Goal: Task Accomplishment & Management: Complete application form

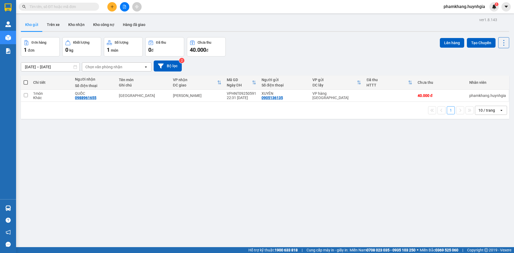
click at [25, 82] on span at bounding box center [26, 82] width 4 height 4
click at [26, 80] on input "checkbox" at bounding box center [26, 80] width 0 height 0
checkbox input "true"
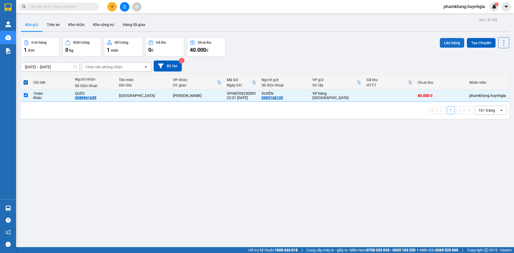
click at [458, 44] on button "Lên hàng" at bounding box center [452, 43] width 24 height 10
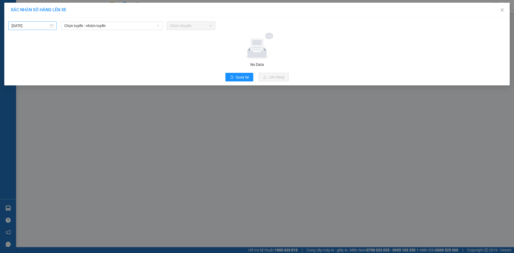
click at [44, 24] on input "13/09/2025" at bounding box center [30, 26] width 37 height 6
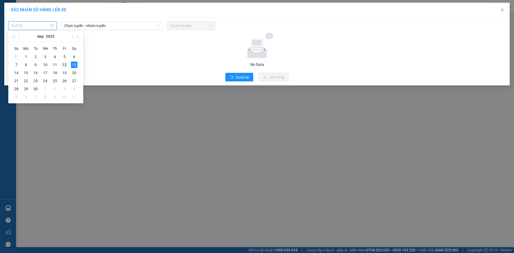
click at [64, 64] on div "12" at bounding box center [64, 65] width 6 height 6
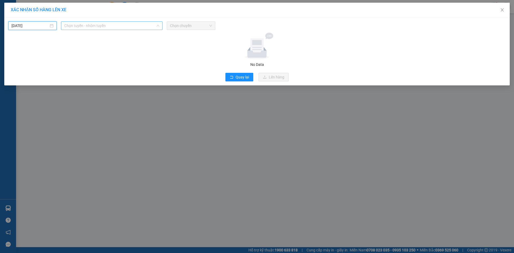
click at [92, 22] on span "Chọn tuyến - nhóm tuyến" at bounding box center [111, 26] width 95 height 8
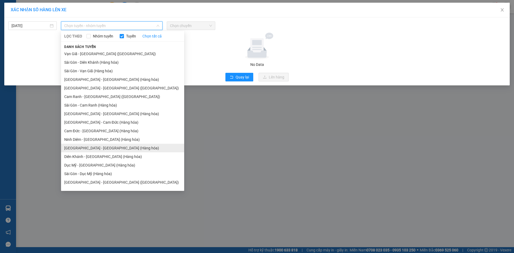
click at [98, 149] on li "Nha Trang - Sài Gòn (Hàng hóa)" at bounding box center [122, 148] width 123 height 9
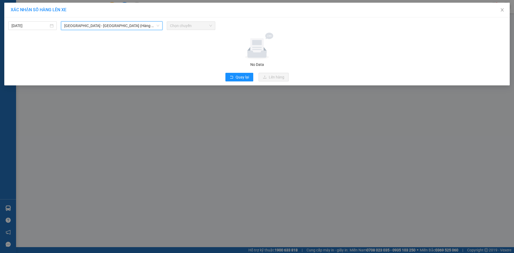
click at [189, 29] on span "Chọn chuyến" at bounding box center [191, 26] width 42 height 8
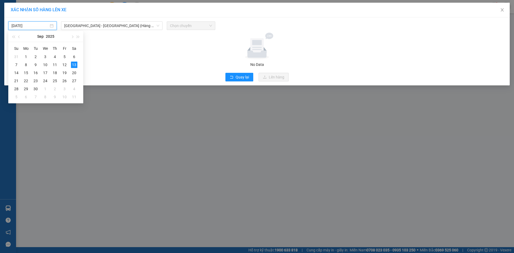
click at [47, 27] on input "13/09/2025" at bounding box center [30, 26] width 37 height 6
click at [63, 63] on div "12" at bounding box center [64, 65] width 6 height 6
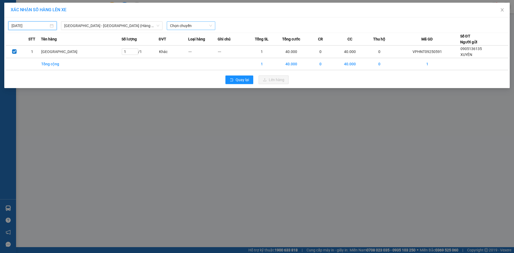
click at [194, 28] on span "Chọn chuyến" at bounding box center [191, 26] width 42 height 8
click at [190, 48] on div "22:00" at bounding box center [191, 45] width 48 height 9
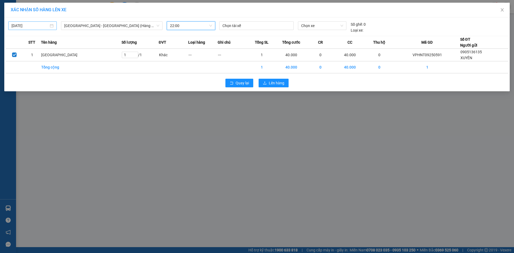
click at [36, 24] on input "13/09/2025" at bounding box center [30, 26] width 37 height 6
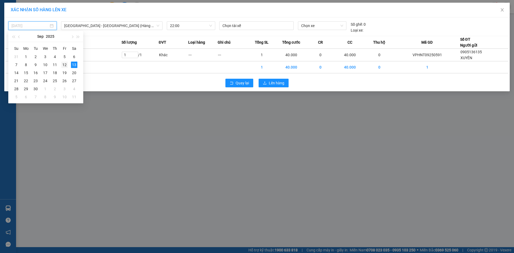
click at [63, 65] on div "12" at bounding box center [64, 65] width 6 height 6
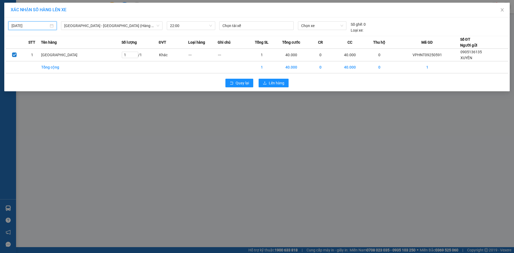
type input "12/09/2025"
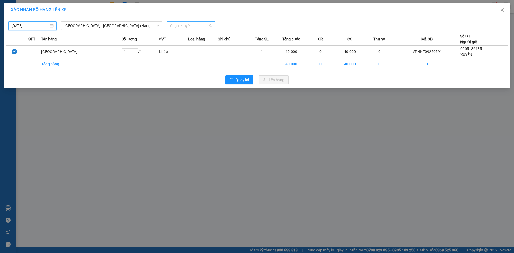
click at [177, 25] on span "Chọn chuyến" at bounding box center [191, 26] width 42 height 8
click at [176, 46] on div "22:00" at bounding box center [191, 45] width 42 height 6
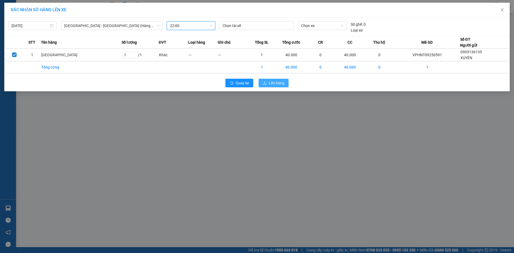
click at [283, 82] on span "Lên hàng" at bounding box center [277, 83] width 16 height 6
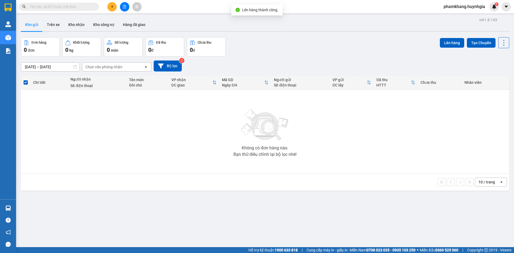
click at [125, 4] on button at bounding box center [124, 6] width 9 height 9
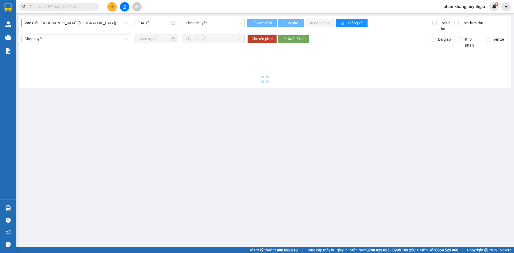
type input "13/09/2025"
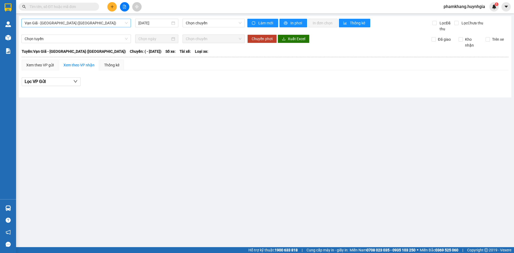
click at [56, 24] on span "Vạn Giã - Sài Gòn (Hàng hóa)" at bounding box center [76, 23] width 103 height 8
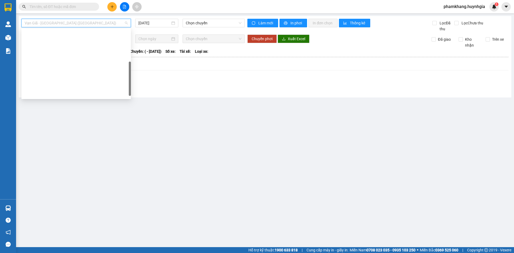
scroll to position [86, 0]
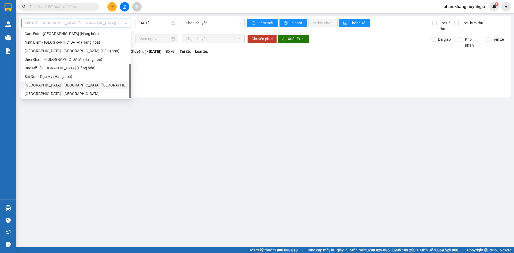
click at [54, 88] on div "Sài Gòn - Nha Trang (Hàng hóa)" at bounding box center [76, 85] width 103 height 6
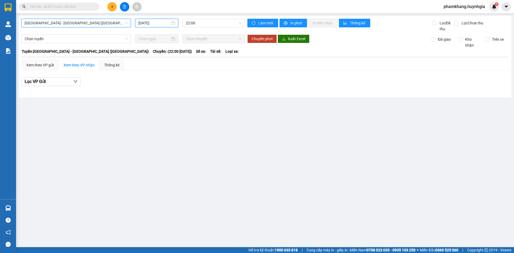
click at [156, 22] on input "13/09/2025" at bounding box center [154, 23] width 32 height 6
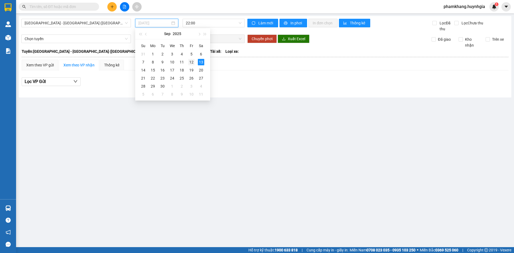
click at [193, 64] on div "12" at bounding box center [191, 62] width 6 height 6
type input "12/09/2025"
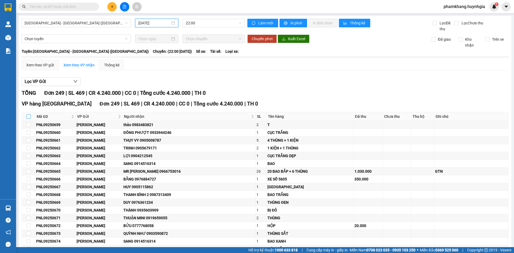
click at [29, 117] on input "checkbox" at bounding box center [29, 116] width 4 height 4
checkbox input "true"
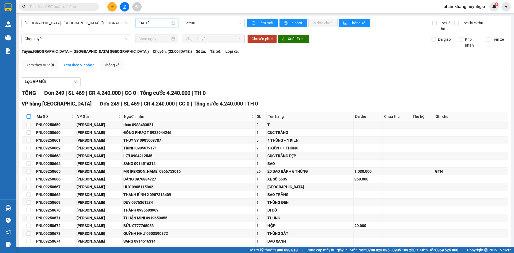
checkbox input "true"
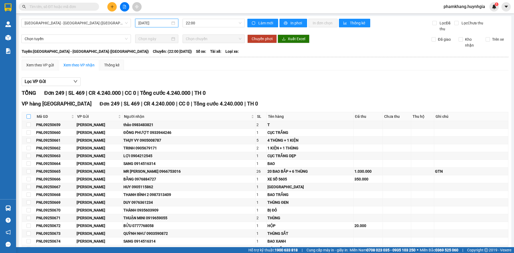
checkbox input "true"
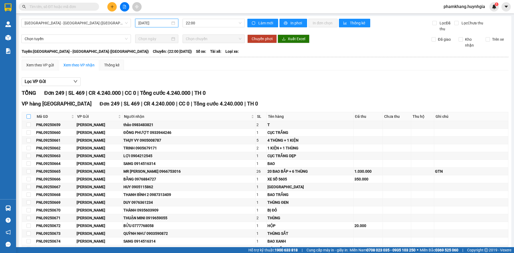
checkbox input "true"
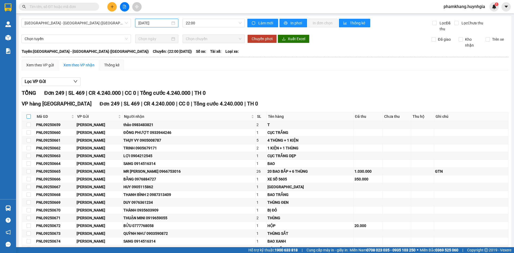
checkbox input "true"
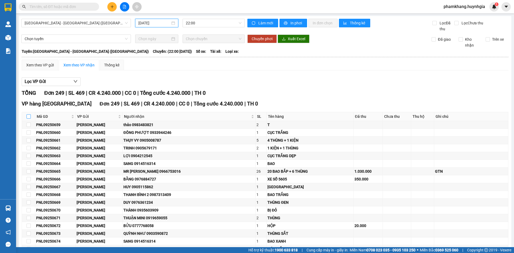
checkbox input "true"
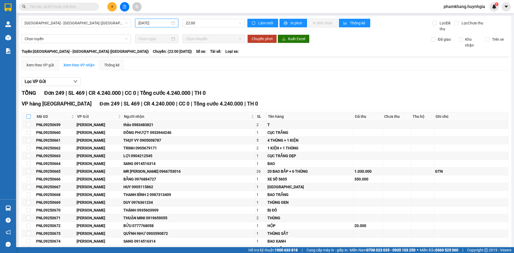
checkbox input "true"
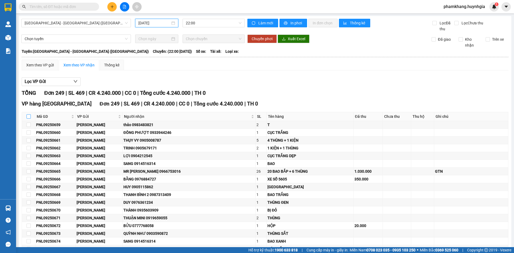
checkbox input "true"
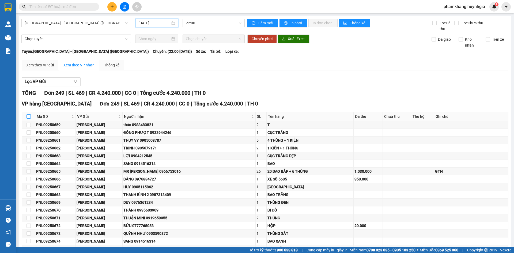
checkbox input "true"
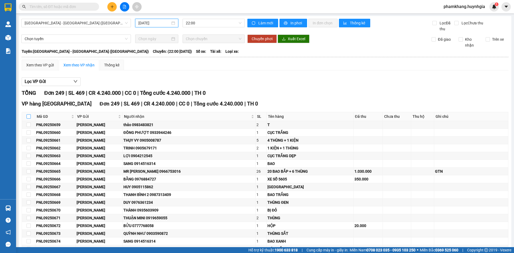
checkbox input "true"
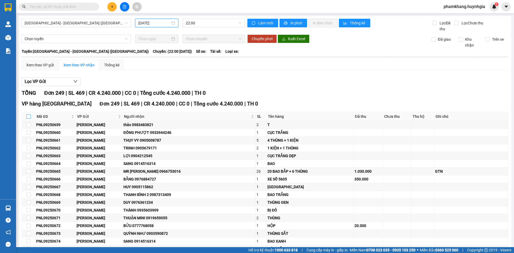
checkbox input "true"
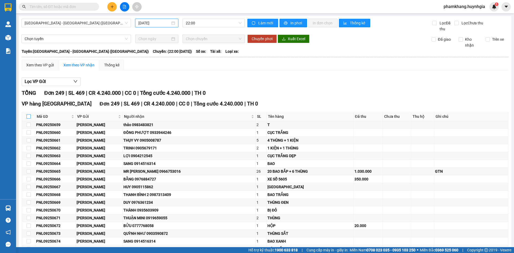
checkbox input "true"
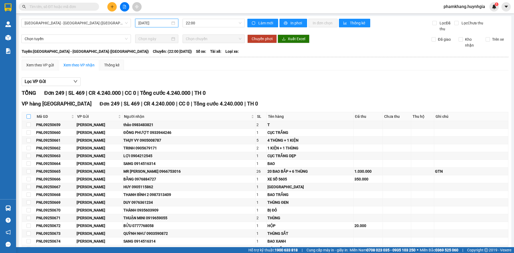
checkbox input "true"
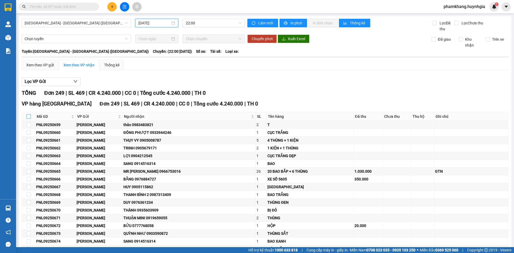
checkbox input "true"
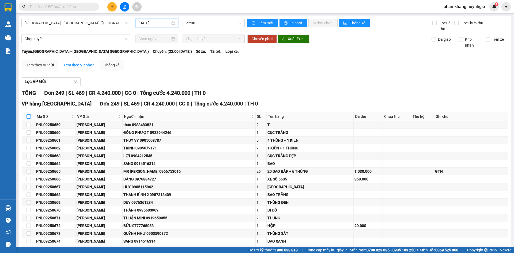
checkbox input "true"
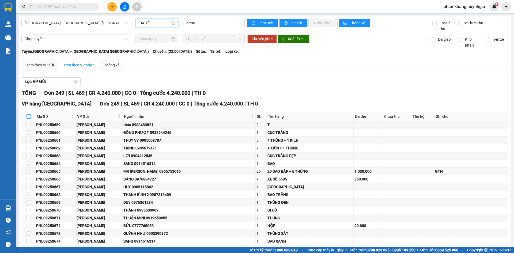
checkbox input "true"
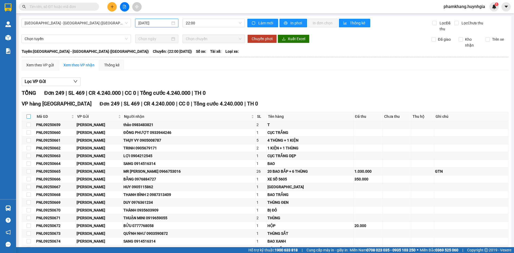
checkbox input "true"
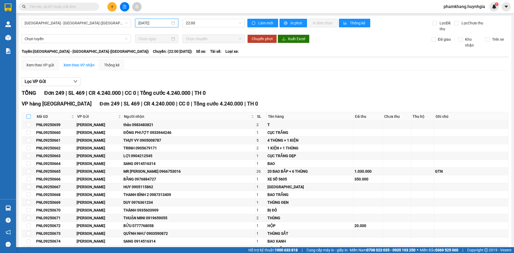
checkbox input "true"
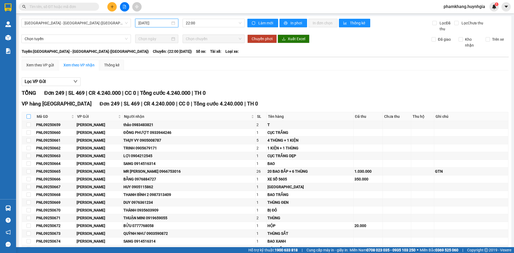
checkbox input "true"
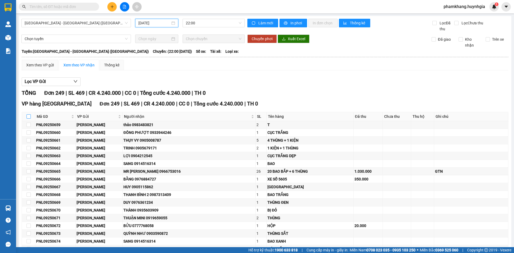
checkbox input "true"
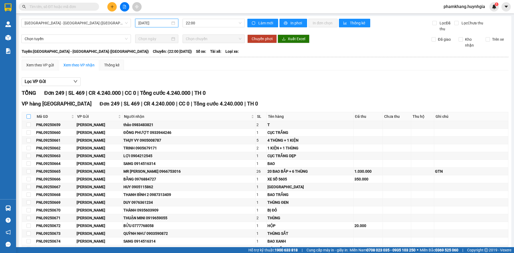
checkbox input "true"
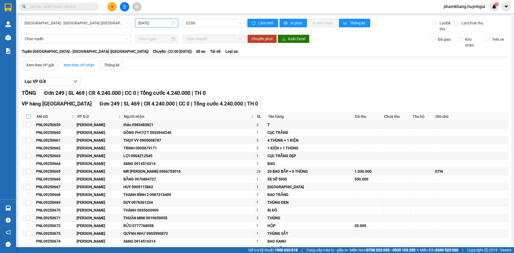
checkbox input "true"
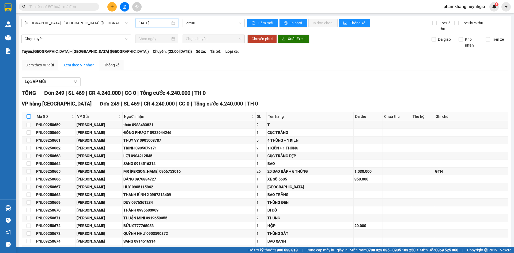
checkbox input "true"
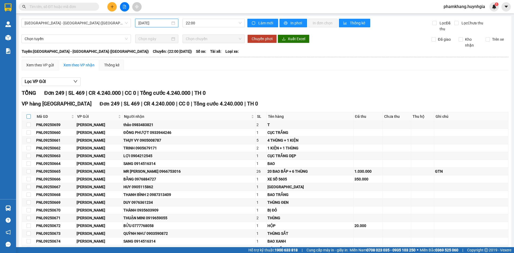
checkbox input "true"
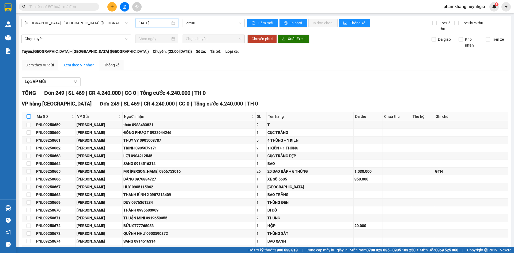
checkbox input "true"
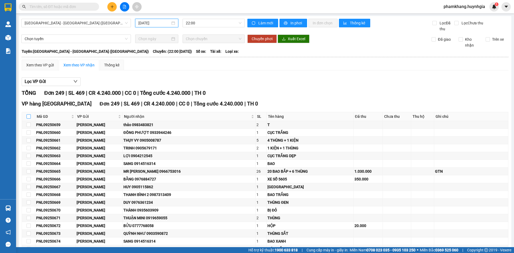
checkbox input "true"
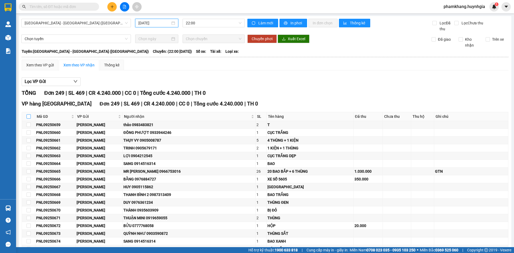
checkbox input "true"
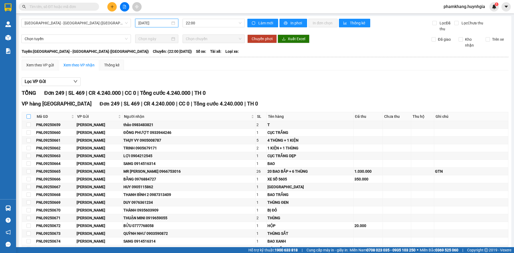
checkbox input "true"
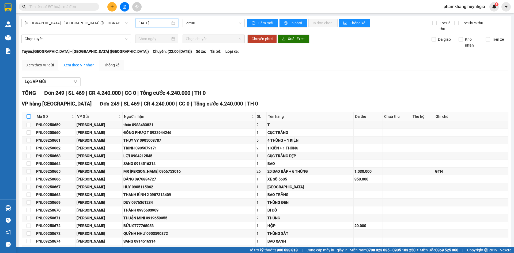
checkbox input "true"
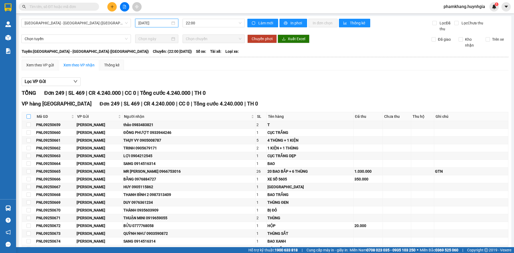
checkbox input "true"
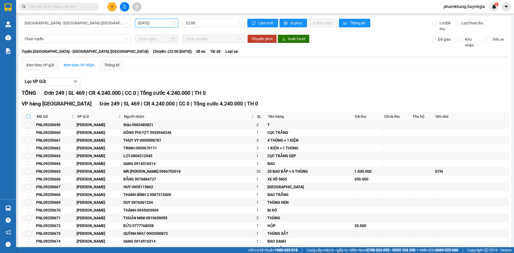
checkbox input "true"
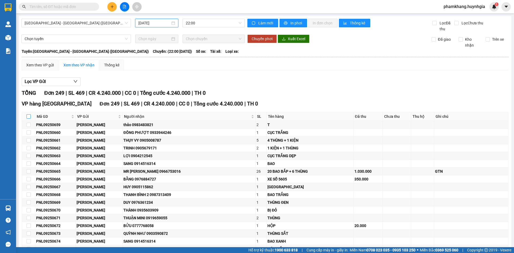
checkbox input "true"
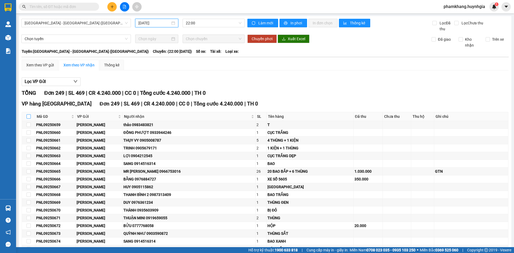
checkbox input "true"
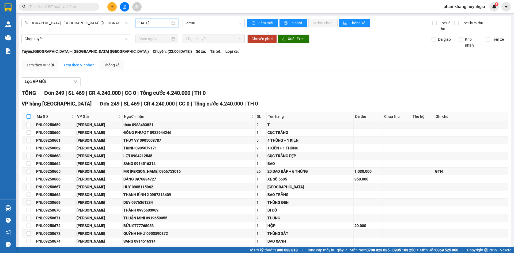
checkbox input "true"
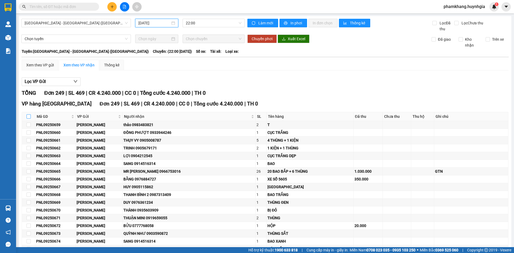
checkbox input "true"
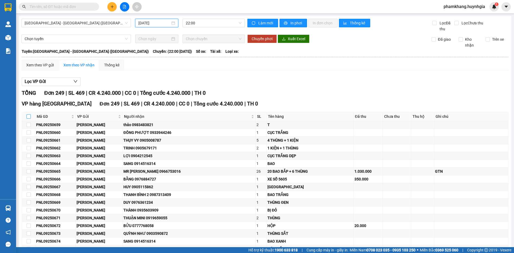
checkbox input "true"
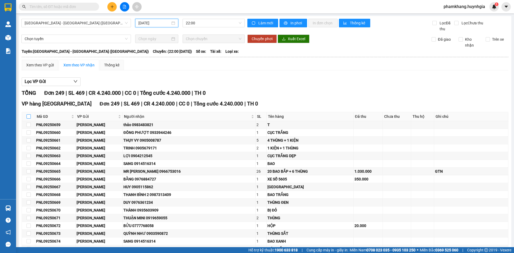
checkbox input "true"
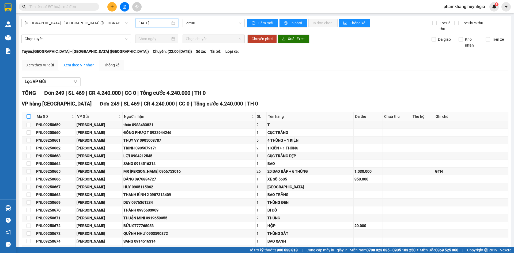
checkbox input "true"
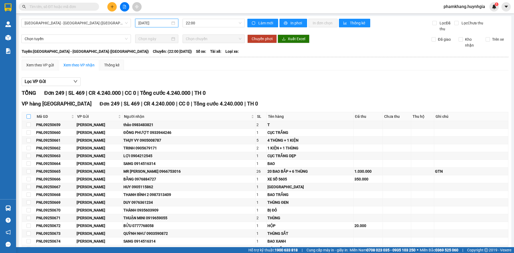
checkbox input "true"
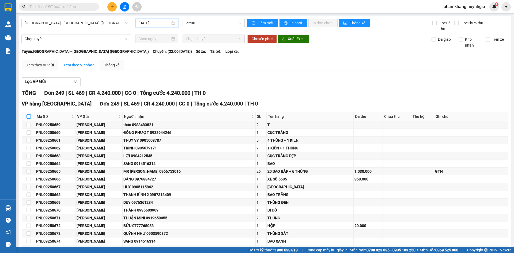
checkbox input "true"
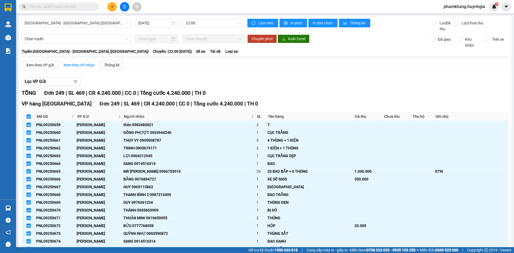
scroll to position [1836, 0]
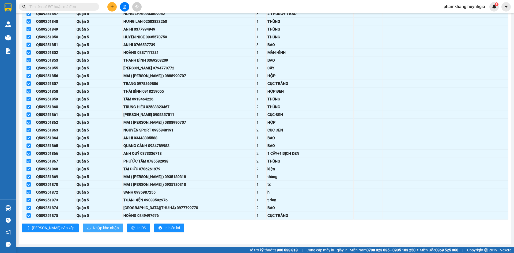
click at [93, 227] on span "Nhập kho nhận" at bounding box center [106, 228] width 26 height 6
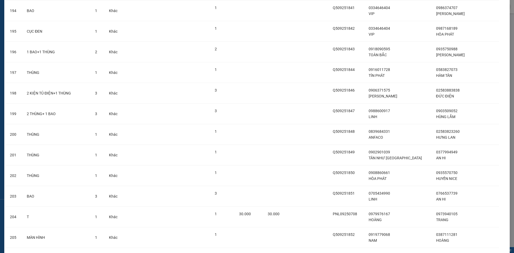
scroll to position [4967, 0]
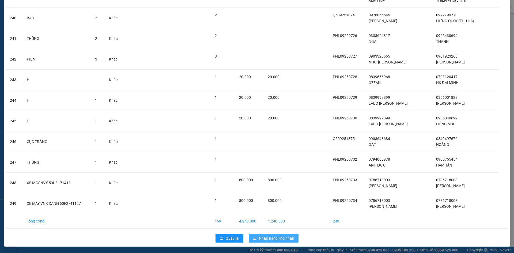
click at [280, 239] on span "Nhập hàng kho nhận" at bounding box center [276, 238] width 35 height 6
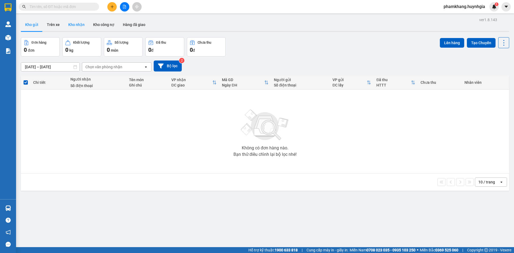
click at [72, 22] on button "Kho nhận" at bounding box center [76, 24] width 25 height 13
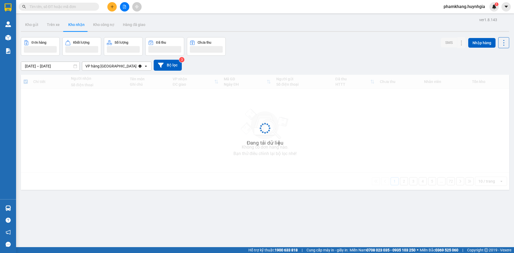
click at [46, 66] on input "11/09/2025 – 13/09/2025" at bounding box center [50, 66] width 58 height 9
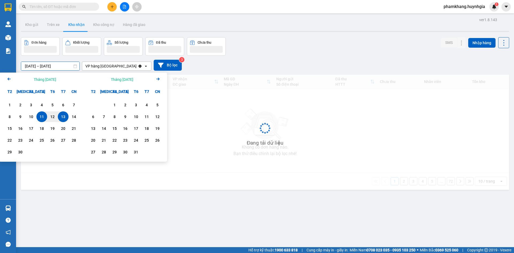
click at [64, 113] on div "13" at bounding box center [63, 116] width 11 height 11
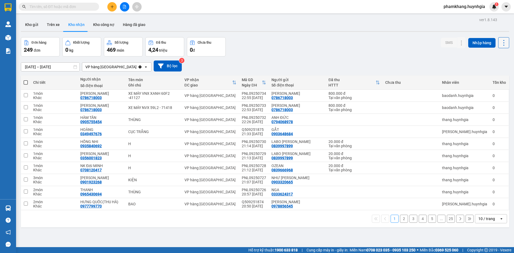
click at [458, 47] on button at bounding box center [504, 42] width 11 height 11
click at [458, 58] on span "Xuất excel" at bounding box center [493, 57] width 17 height 5
click at [63, 8] on input "text" at bounding box center [60, 7] width 63 height 6
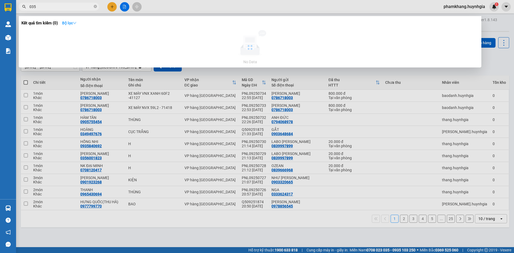
click at [72, 25] on strong "Bộ lọc" at bounding box center [69, 23] width 14 height 4
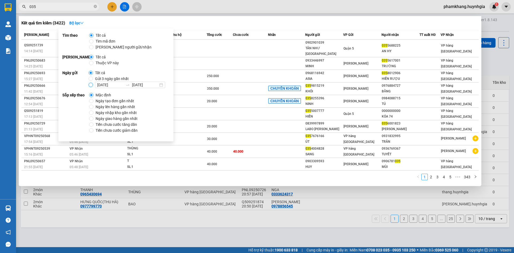
click at [89, 85] on input "12/09/2025 12/09/2025" at bounding box center [91, 85] width 4 height 4
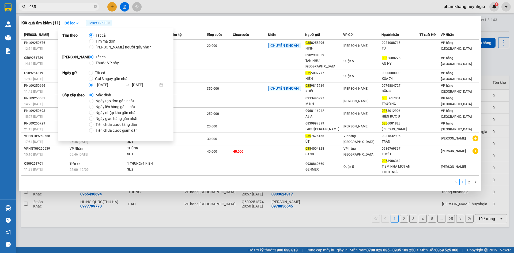
click at [306, 16] on div "Kết quả tìm kiếm ( 11 ) Bộ lọc 12/09 - 12/09 Mã ĐH Trạng thái Món hàng Thu hộ T…" at bounding box center [250, 103] width 463 height 175
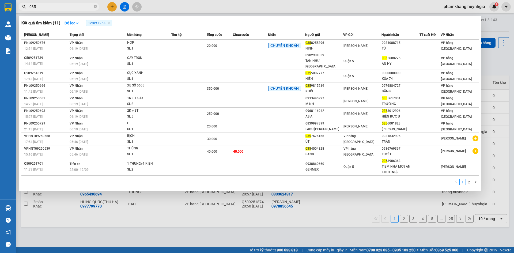
click at [458, 179] on link "2" at bounding box center [469, 182] width 6 height 6
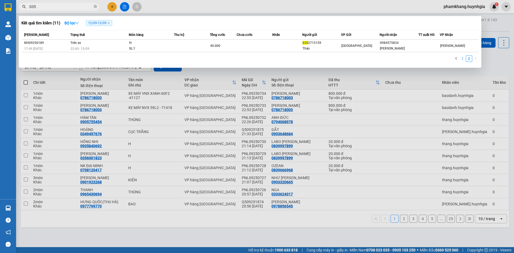
click at [458, 59] on link "1" at bounding box center [463, 59] width 6 height 6
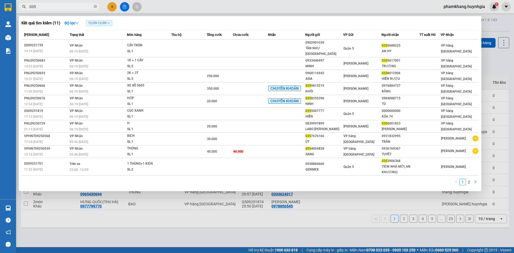
click at [67, 8] on input "035" at bounding box center [60, 7] width 63 height 6
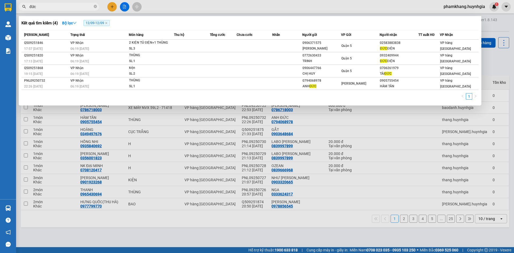
click at [60, 6] on input "đức" at bounding box center [60, 7] width 63 height 6
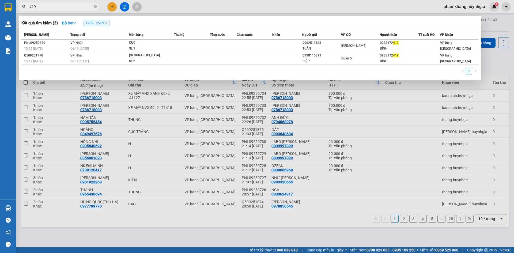
click at [57, 4] on input "419" at bounding box center [60, 7] width 63 height 6
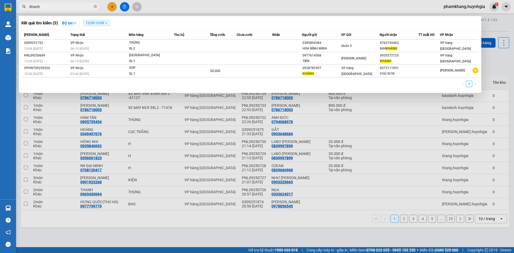
click at [79, 9] on input "khanh" at bounding box center [60, 7] width 63 height 6
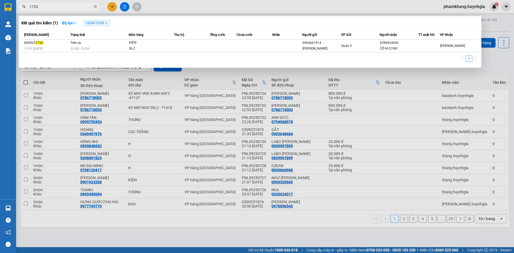
click at [54, 5] on input "1720" at bounding box center [60, 7] width 63 height 6
click at [108, 23] on icon "close" at bounding box center [106, 23] width 3 height 3
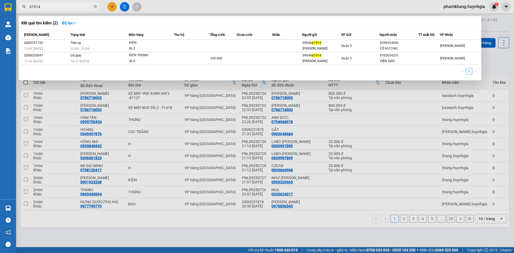
click at [148, 21] on div "Kết quả tìm kiếm ( 2 ) Bộ lọc" at bounding box center [250, 23] width 458 height 9
click at [95, 7] on icon "close-circle" at bounding box center [95, 6] width 3 height 3
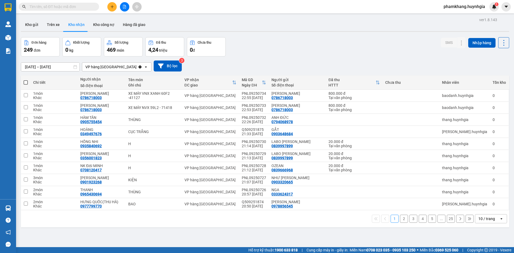
click at [85, 6] on input "text" at bounding box center [60, 7] width 63 height 6
drag, startPoint x: 85, startPoint y: 8, endPoint x: 76, endPoint y: 6, distance: 8.9
click at [85, 7] on input "text" at bounding box center [60, 7] width 63 height 6
click at [72, 7] on input "text" at bounding box center [60, 7] width 63 height 6
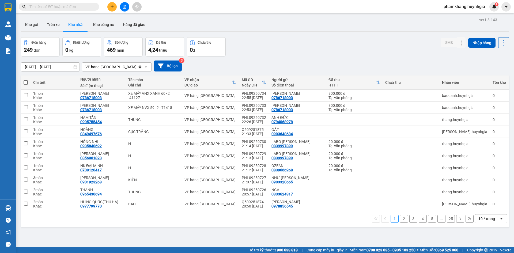
click at [85, 4] on input "text" at bounding box center [60, 7] width 63 height 6
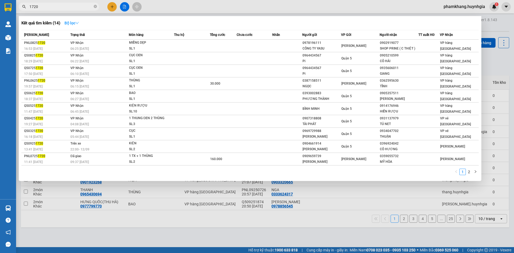
click at [73, 20] on button "Bộ lọc" at bounding box center [71, 23] width 23 height 9
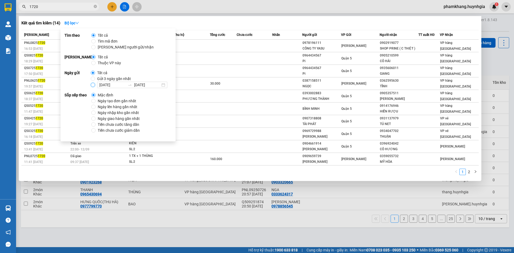
click at [92, 87] on input "12/09/2025 12/09/2025" at bounding box center [93, 85] width 4 height 4
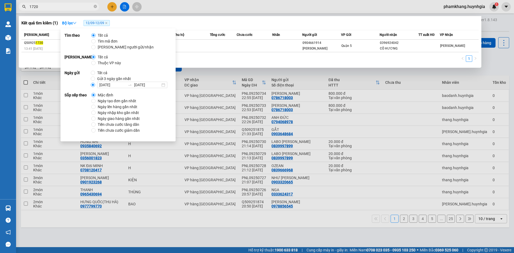
click at [54, 9] on input "1720" at bounding box center [60, 7] width 63 height 6
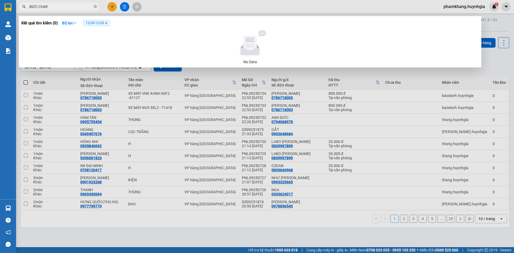
click at [108, 24] on icon "close" at bounding box center [106, 23] width 3 height 3
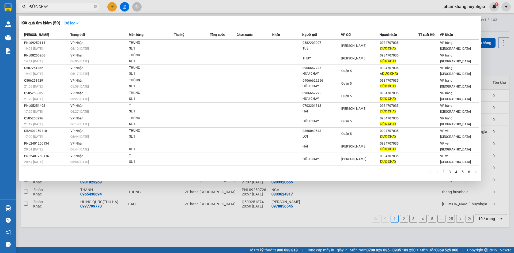
click at [402, 31] on th "Người nhận" at bounding box center [399, 34] width 39 height 9
drag, startPoint x: 400, startPoint y: 23, endPoint x: 372, endPoint y: 21, distance: 28.7
click at [400, 22] on div "Kết quả tìm kiếm ( 59 ) Bộ lọc" at bounding box center [250, 23] width 458 height 9
click at [71, 6] on input "ĐỨC CHAY" at bounding box center [60, 7] width 63 height 6
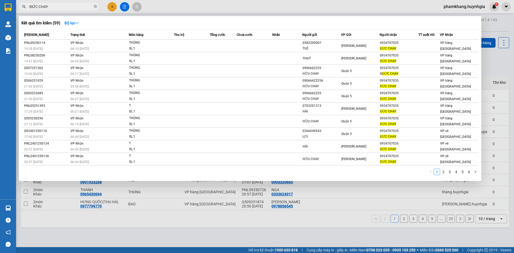
click at [71, 6] on input "ĐỨC CHAY" at bounding box center [60, 7] width 63 height 6
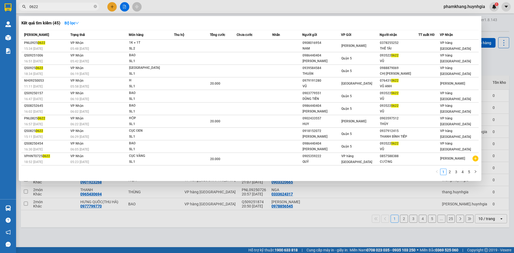
click at [61, 7] on input "0622" at bounding box center [60, 7] width 63 height 6
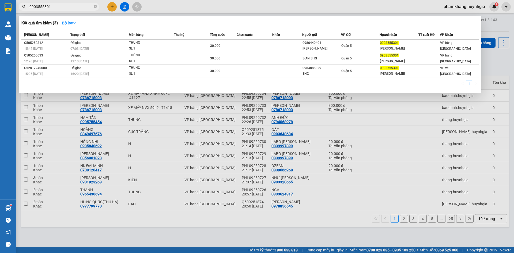
click at [66, 7] on input "0903555301" at bounding box center [60, 7] width 63 height 6
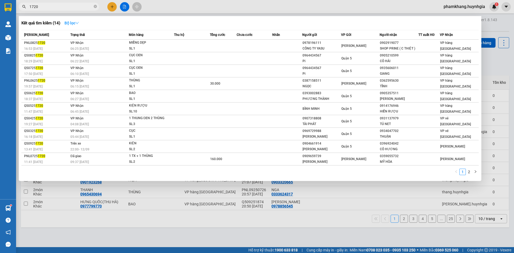
click at [70, 21] on strong "Bộ lọc" at bounding box center [72, 23] width 14 height 4
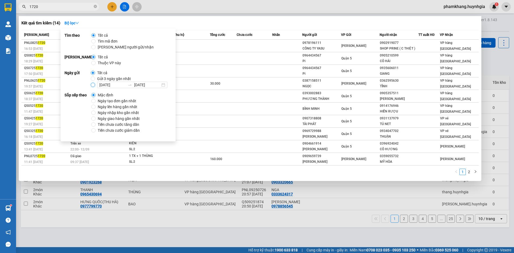
click at [93, 85] on input "12/09/2025 12/09/2025" at bounding box center [93, 85] width 4 height 4
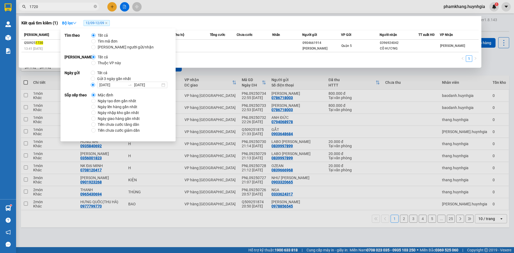
click at [351, 22] on div "Kết quả tìm kiếm ( 1 ) Bộ lọc 12/09 - 12/09" at bounding box center [250, 23] width 458 height 9
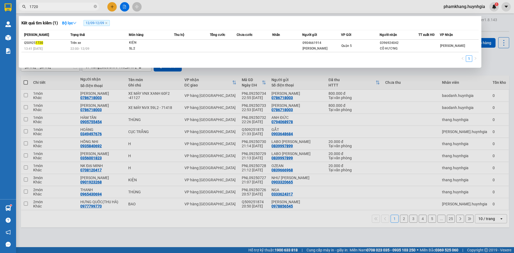
click at [69, 7] on input "1720" at bounding box center [60, 7] width 63 height 6
click at [68, 7] on input "1721" at bounding box center [60, 7] width 63 height 6
click at [248, 173] on div at bounding box center [257, 126] width 514 height 253
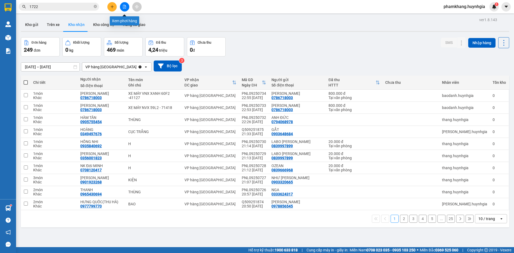
click at [125, 6] on icon "file-add" at bounding box center [124, 7] width 3 height 4
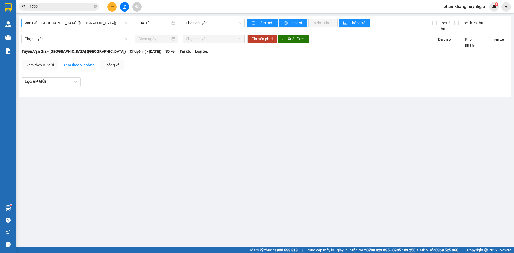
click at [45, 21] on span "Vạn Giã - Sài Gòn (Hàng hóa)" at bounding box center [76, 23] width 103 height 8
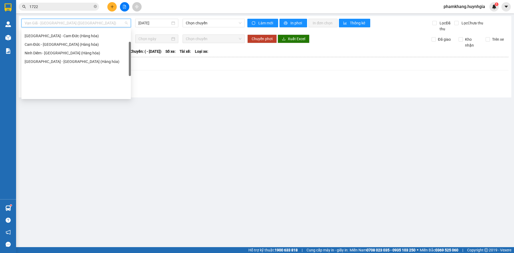
scroll to position [86, 0]
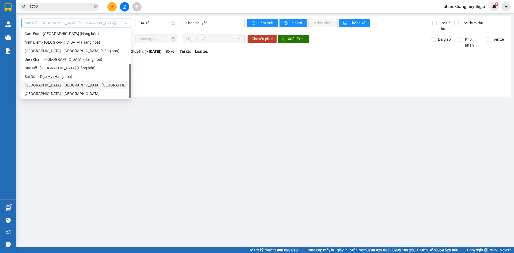
click at [79, 83] on div "Sài Gòn - Nha Trang (Hàng hóa)" at bounding box center [76, 85] width 103 height 6
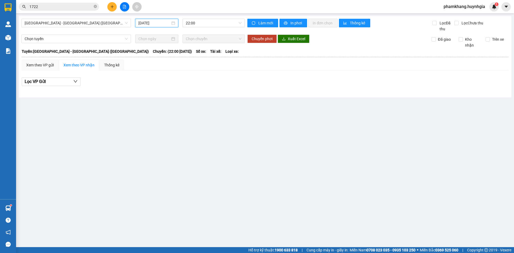
click at [159, 23] on input "13/09/2025" at bounding box center [154, 23] width 32 height 6
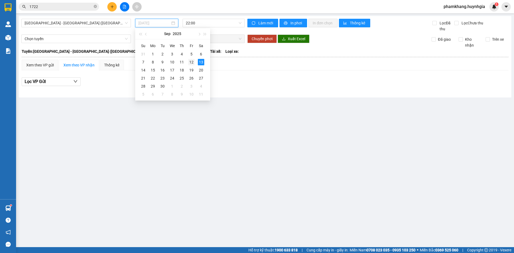
click at [190, 62] on div "12" at bounding box center [191, 62] width 6 height 6
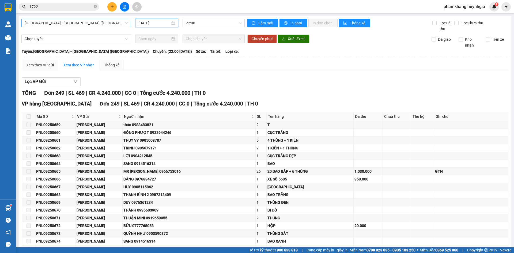
click at [92, 22] on span "Sài Gòn - Nha Trang (Hàng hóa)" at bounding box center [76, 23] width 103 height 8
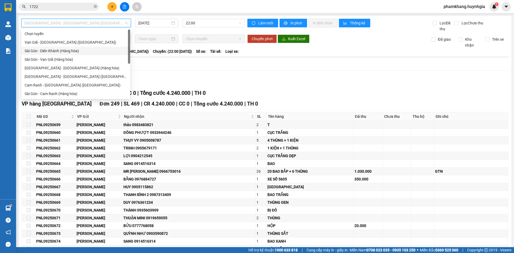
click at [74, 53] on div "Sài Gòn - Diên Khánh (Hàng hóa)" at bounding box center [76, 51] width 102 height 6
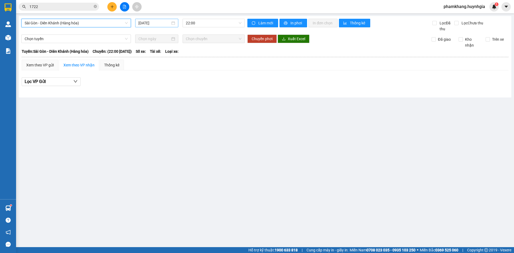
click at [159, 26] on input "13/09/2025" at bounding box center [154, 23] width 32 height 6
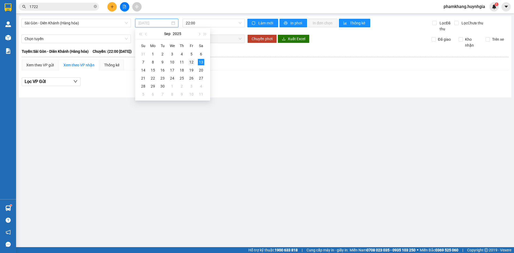
click at [189, 62] on div "12" at bounding box center [191, 62] width 6 height 6
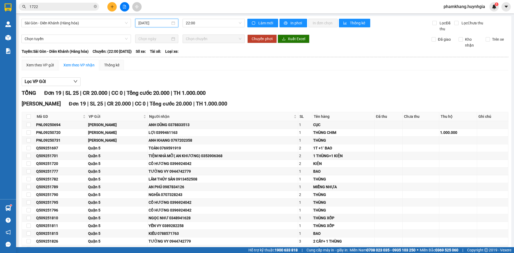
scroll to position [49, 0]
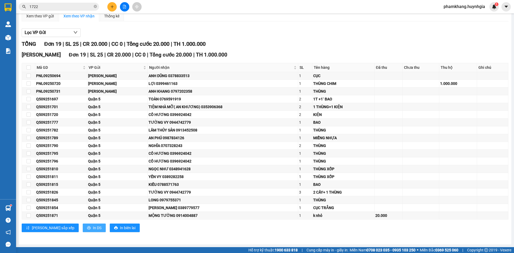
click at [93, 227] on span "In DS" at bounding box center [97, 228] width 9 height 6
click at [70, 6] on input "1722" at bounding box center [60, 7] width 63 height 6
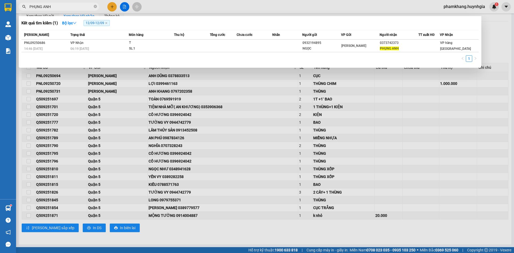
click at [60, 7] on input "PHỤNG ANH" at bounding box center [60, 7] width 63 height 6
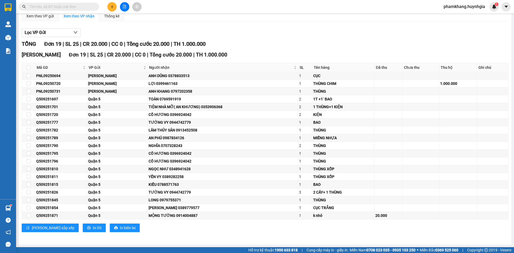
click at [60, 7] on input "text" at bounding box center [60, 7] width 63 height 6
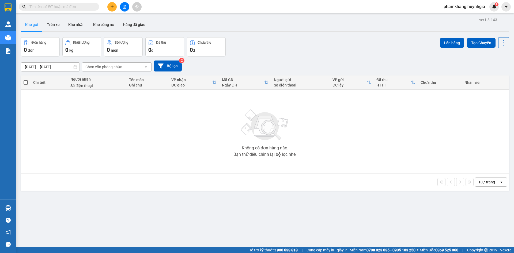
click at [76, 10] on span at bounding box center [59, 7] width 80 height 8
click at [76, 8] on input "text" at bounding box center [60, 7] width 63 height 6
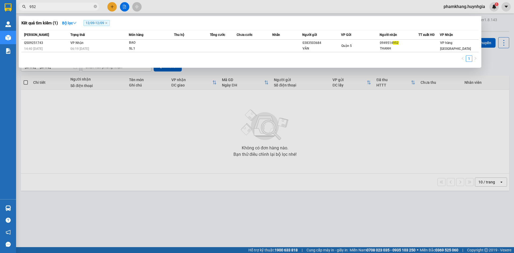
click at [57, 5] on input "952" at bounding box center [60, 7] width 63 height 6
type input "9"
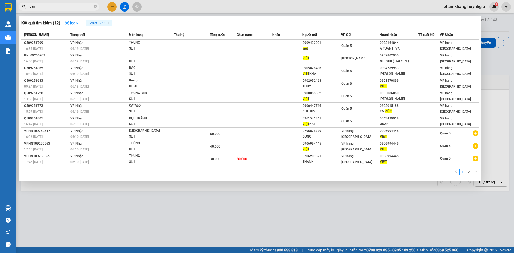
click at [42, 6] on input "viet" at bounding box center [60, 7] width 63 height 6
type input "v"
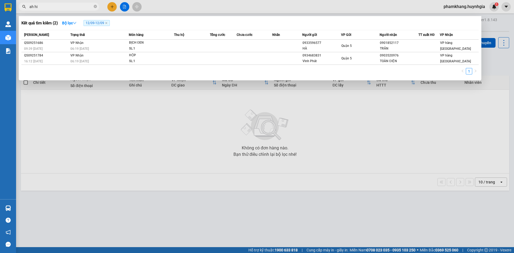
click at [44, 1] on div at bounding box center [257, 126] width 514 height 253
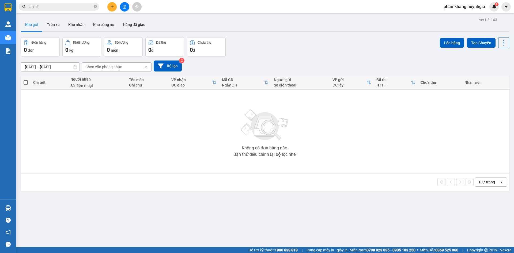
click at [45, 7] on input "ah hi" at bounding box center [60, 7] width 63 height 6
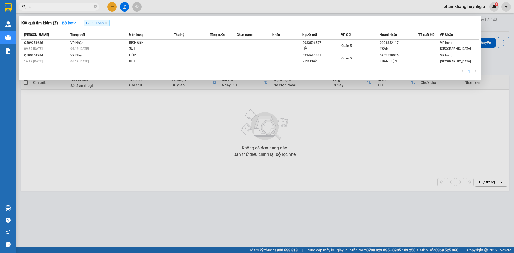
type input "a"
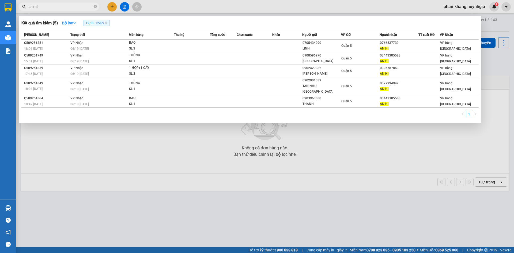
type input "an hi"
click at [114, 7] on div at bounding box center [257, 126] width 514 height 253
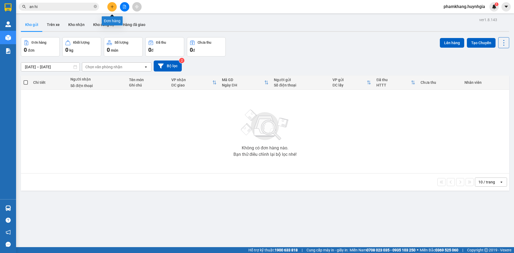
click at [114, 7] on button at bounding box center [111, 6] width 9 height 9
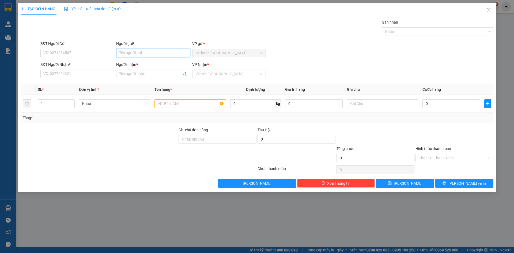
click at [127, 53] on input "Người gửi *" at bounding box center [153, 53] width 74 height 9
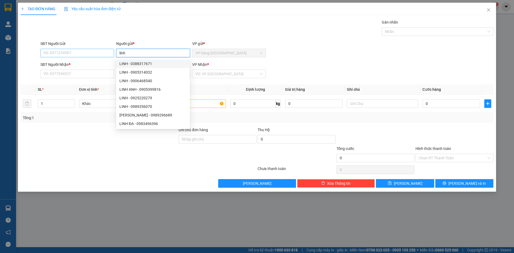
type input "linh"
click at [72, 55] on input "SĐT Người Gửi" at bounding box center [77, 53] width 74 height 9
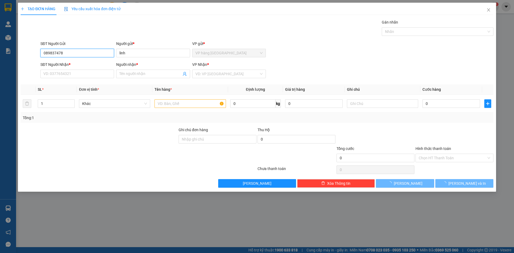
type input "0898374785"
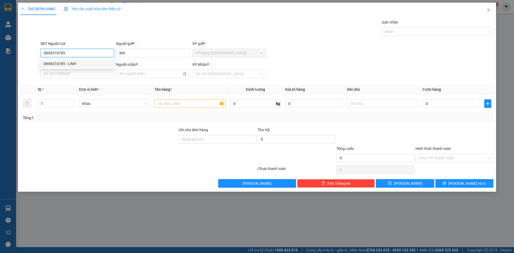
click at [83, 62] on div "0898374785 - LINH" at bounding box center [77, 64] width 67 height 6
type input "LINH"
type input "09090223456"
type input "MIEN"
type input "0898374785"
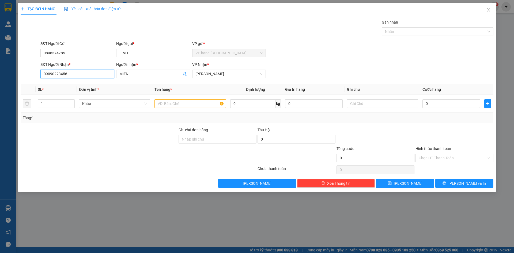
click at [69, 74] on input "09090223456" at bounding box center [77, 74] width 74 height 9
type input "0937364922"
click at [141, 74] on input "MIEN" at bounding box center [150, 74] width 62 height 6
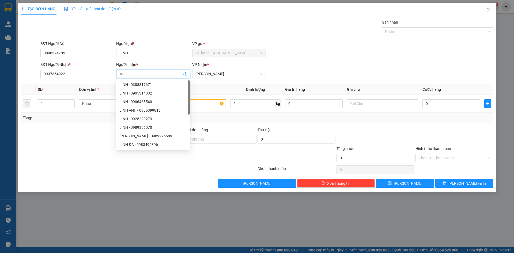
type input "M"
type input "linh"
click at [202, 105] on input "text" at bounding box center [190, 103] width 71 height 9
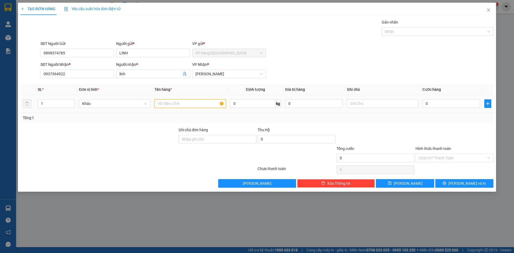
click at [172, 104] on input "text" at bounding box center [190, 103] width 71 height 9
type input "tui"
click at [438, 104] on input "0" at bounding box center [452, 103] width 58 height 9
type input "3"
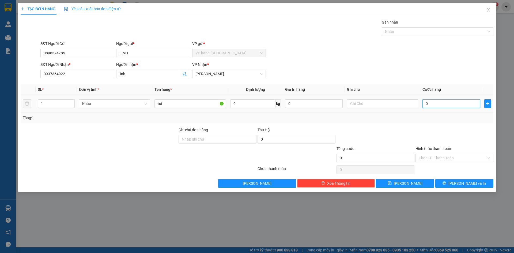
type input "3"
type input "30"
type input "30.000"
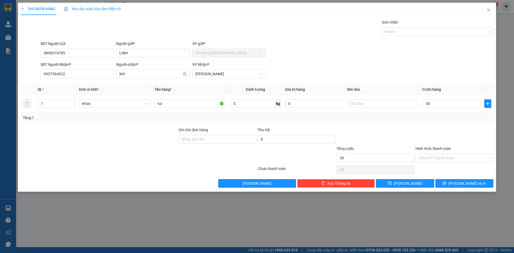
type input "30.000"
click at [362, 148] on div "Tổng cước" at bounding box center [376, 150] width 78 height 8
click at [442, 157] on input "Hình thức thanh toán" at bounding box center [453, 158] width 68 height 8
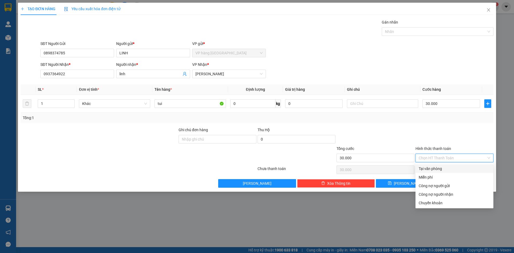
click at [449, 167] on div "Tại văn phòng" at bounding box center [455, 169] width 72 height 6
type input "0"
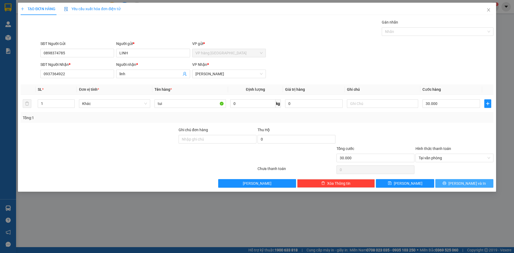
click at [460, 183] on span "Lưu và In" at bounding box center [468, 184] width 38 height 6
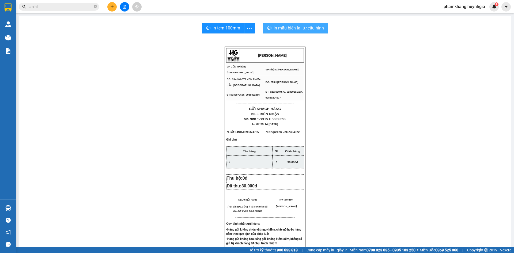
click at [287, 30] on span "In mẫu biên lai tự cấu hình" at bounding box center [299, 28] width 50 height 7
click at [290, 28] on span "In mẫu biên lai tự cấu hình" at bounding box center [299, 28] width 50 height 7
click at [220, 31] on span "In tem 100mm" at bounding box center [227, 28] width 28 height 7
click at [51, 6] on input "an hi" at bounding box center [60, 7] width 63 height 6
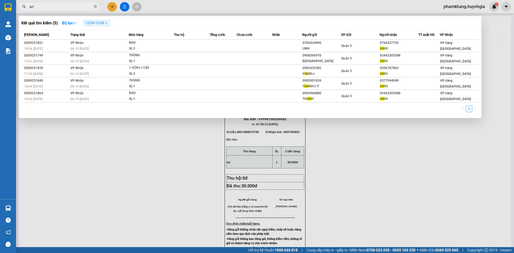
type input "a"
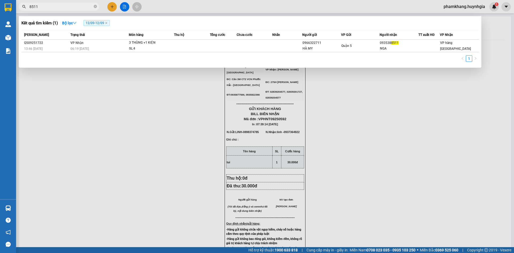
click at [50, 6] on input "8511" at bounding box center [60, 7] width 63 height 6
type input "8"
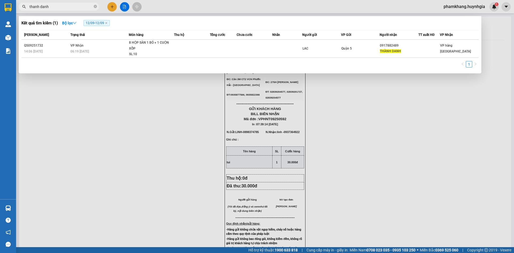
click at [52, 9] on input "thanh danh" at bounding box center [60, 7] width 63 height 6
type input "t"
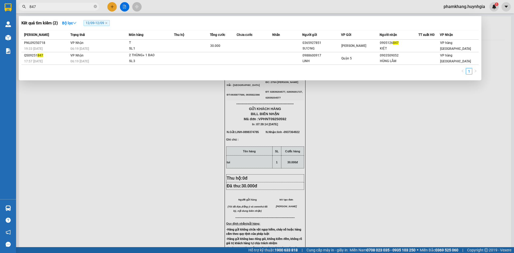
click at [48, 8] on input "847" at bounding box center [60, 7] width 63 height 6
type input "8"
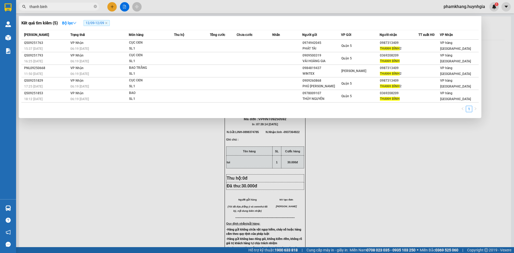
click at [57, 8] on input "thanh binh" at bounding box center [60, 7] width 63 height 6
type input "t"
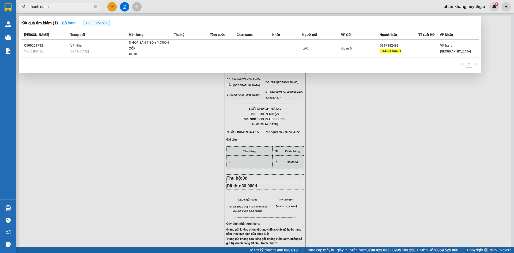
click at [54, 8] on input "thanh danh" at bounding box center [60, 7] width 63 height 6
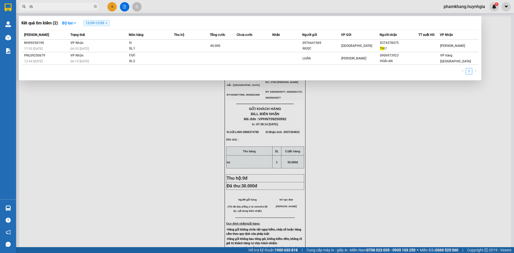
type input "t"
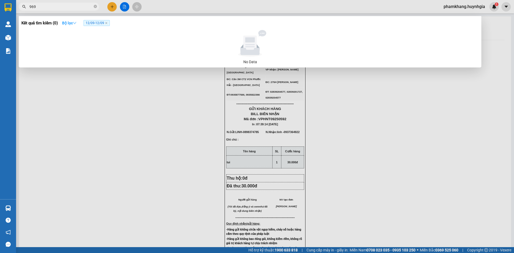
type input "969"
click at [73, 22] on strong "Bộ lọc" at bounding box center [69, 23] width 14 height 4
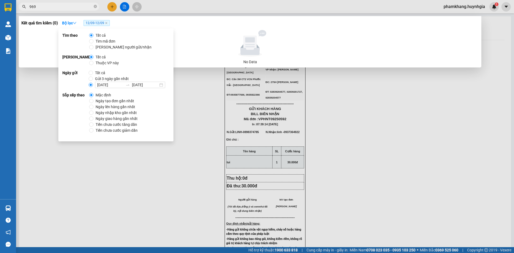
click at [94, 74] on span "Tất cả" at bounding box center [100, 73] width 14 height 6
click at [93, 74] on input "Tất cả" at bounding box center [91, 73] width 4 height 4
radio input "true"
radio input "false"
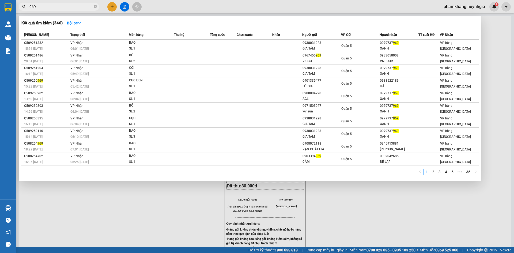
click at [182, 7] on div at bounding box center [257, 126] width 514 height 253
click at [75, 9] on input "969" at bounding box center [60, 7] width 63 height 6
click at [53, 7] on input "969" at bounding box center [60, 7] width 63 height 6
type input "9"
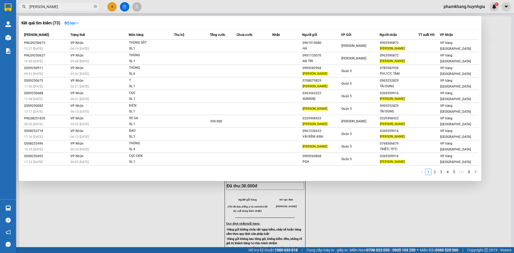
click at [56, 4] on input "quynh nhu" at bounding box center [60, 7] width 63 height 6
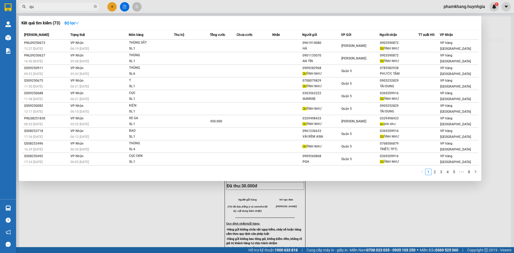
type input "q"
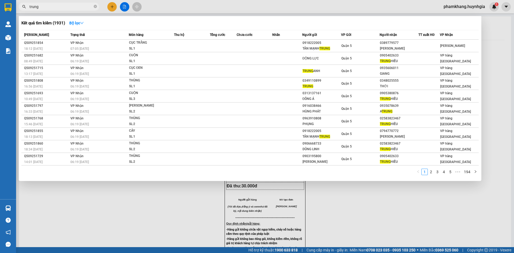
click at [46, 7] on input "trung" at bounding box center [60, 7] width 63 height 6
type input "t"
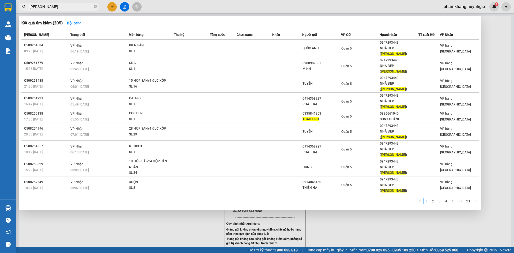
click at [45, 7] on input "thao linh" at bounding box center [60, 7] width 63 height 6
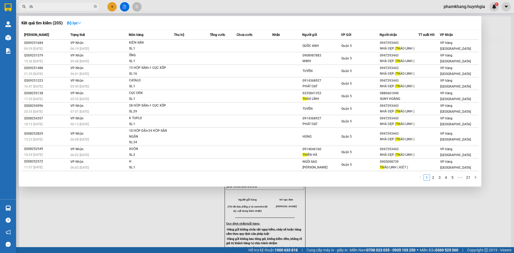
type input "t"
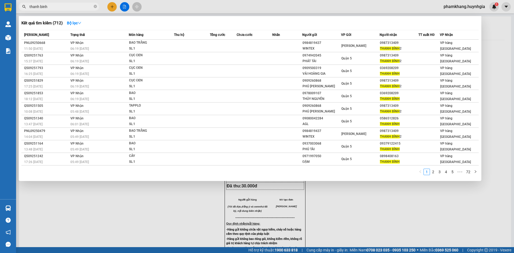
click at [57, 7] on input "thanh binh" at bounding box center [60, 7] width 63 height 6
type input "t"
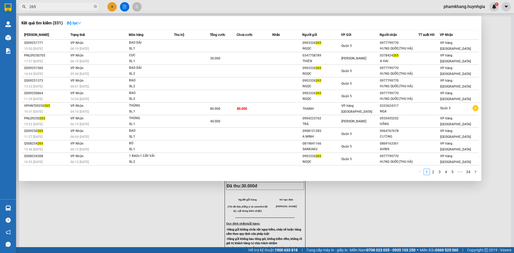
click at [43, 6] on input "265" at bounding box center [60, 7] width 63 height 6
type input "2"
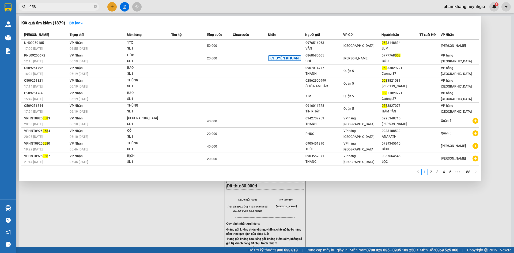
click at [50, 7] on input "058" at bounding box center [60, 7] width 63 height 6
type input "0"
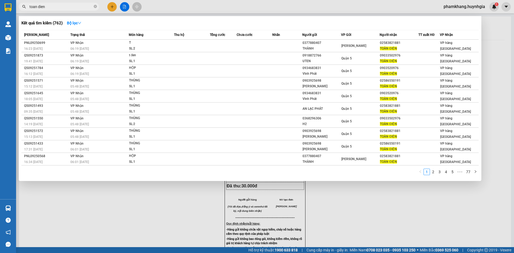
click at [57, 7] on input "toan dien" at bounding box center [60, 7] width 63 height 6
click at [59, 9] on input "toan dien" at bounding box center [60, 7] width 63 height 6
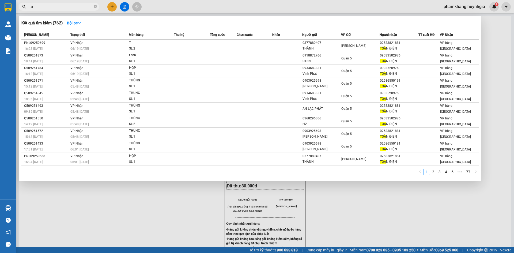
type input "t"
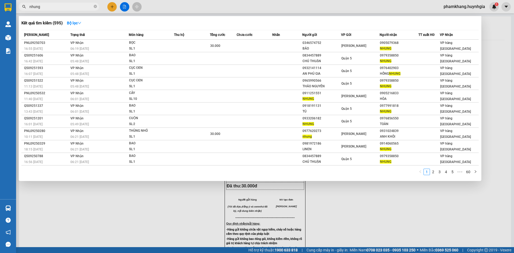
click at [48, 9] on input "nhung" at bounding box center [60, 7] width 63 height 6
type input "n"
click at [51, 8] on input "nhung" at bounding box center [60, 7] width 63 height 6
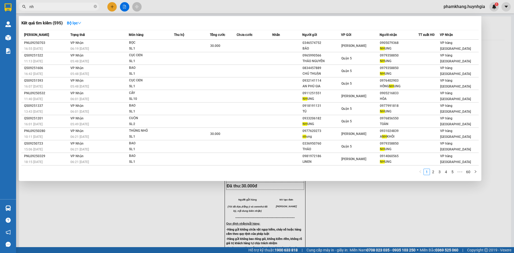
type input "n"
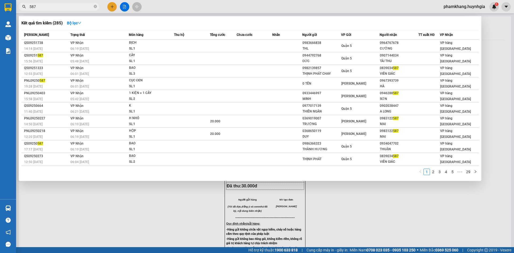
click at [63, 8] on input "587" at bounding box center [60, 7] width 63 height 6
type input "5"
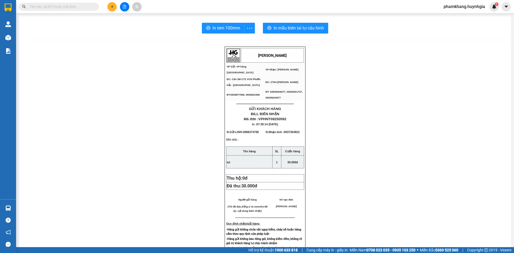
click at [59, 9] on input "text" at bounding box center [60, 7] width 63 height 6
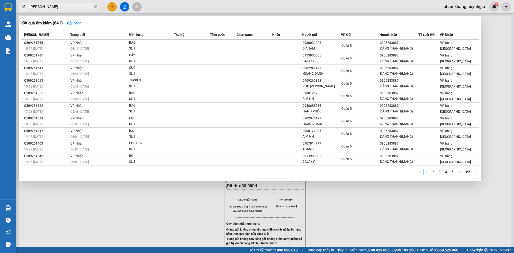
click at [53, 7] on input "dang thanh" at bounding box center [60, 7] width 63 height 6
type input "d"
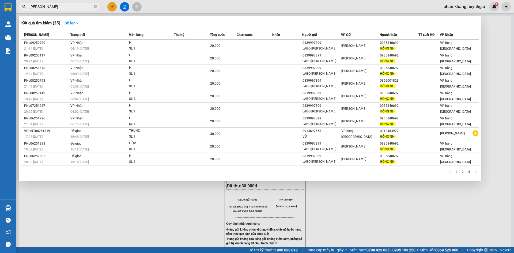
click at [52, 9] on input "hong nhi" at bounding box center [60, 7] width 63 height 6
type input "h"
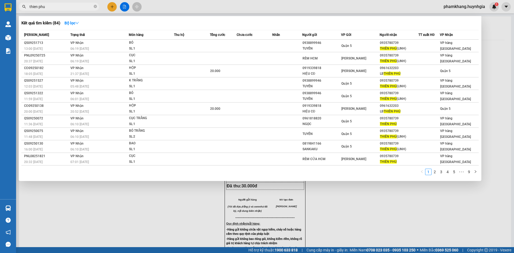
click at [67, 9] on input "thien phu" at bounding box center [60, 7] width 63 height 6
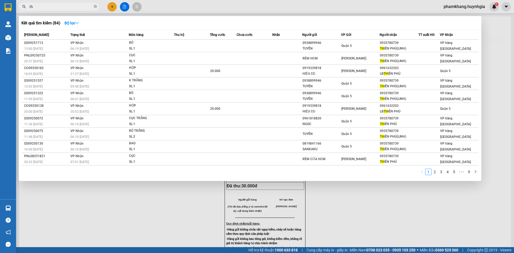
type input "t"
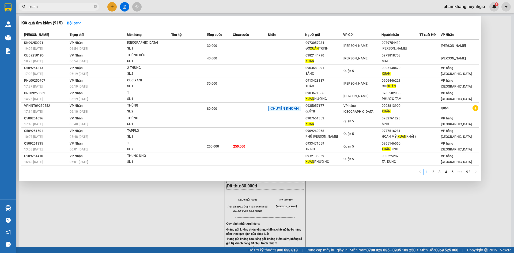
click at [46, 6] on input "xuan" at bounding box center [60, 7] width 63 height 6
type input "x"
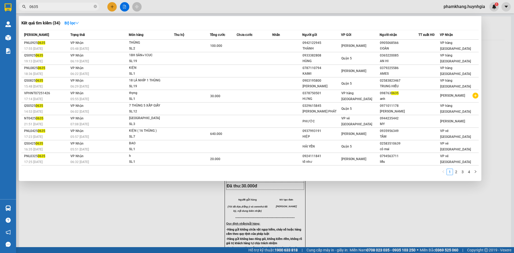
drag, startPoint x: 47, startPoint y: 9, endPoint x: 47, endPoint y: 5, distance: 3.5
click at [47, 7] on input "0635" at bounding box center [60, 7] width 63 height 6
type input "0"
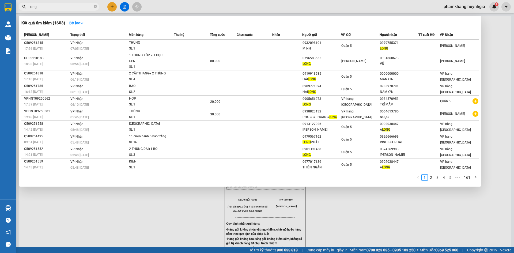
click at [42, 9] on input "long" at bounding box center [60, 7] width 63 height 6
type input "l"
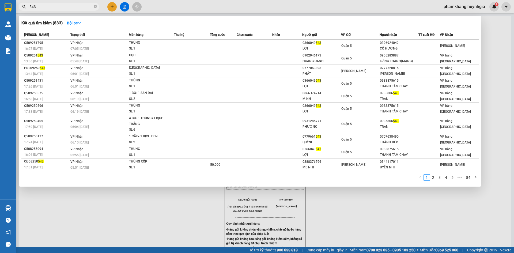
click at [44, 9] on input "543" at bounding box center [60, 7] width 63 height 6
type input "5"
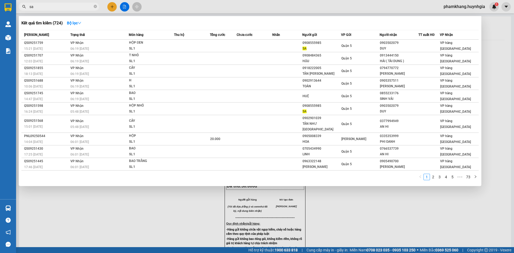
click at [43, 8] on input "sa" at bounding box center [60, 7] width 63 height 6
type input "s"
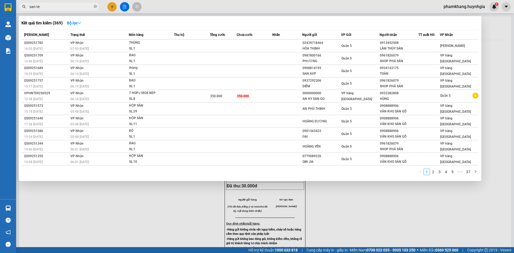
click at [49, 9] on input "san te" at bounding box center [60, 7] width 63 height 6
type input "s"
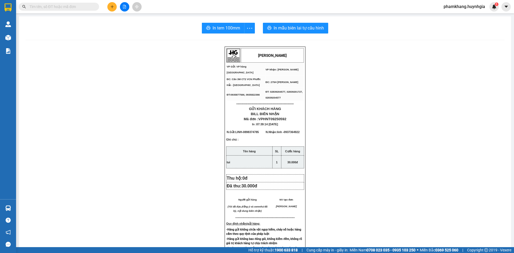
click at [51, 7] on input "text" at bounding box center [60, 7] width 63 height 6
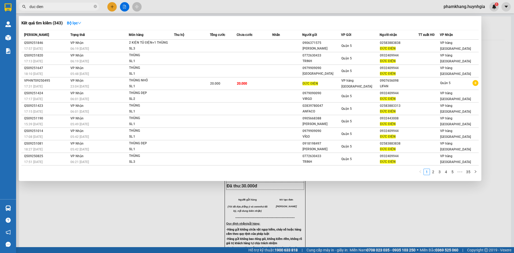
click at [60, 9] on input "duc dien" at bounding box center [60, 7] width 63 height 6
type input "d"
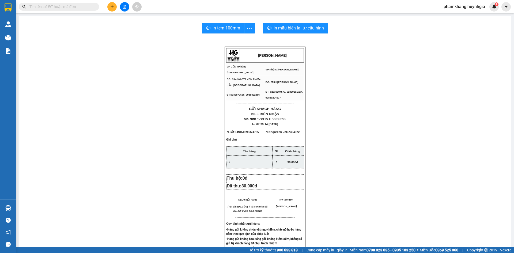
click at [44, 5] on input "text" at bounding box center [60, 7] width 63 height 6
click at [47, 9] on input "text" at bounding box center [60, 7] width 63 height 6
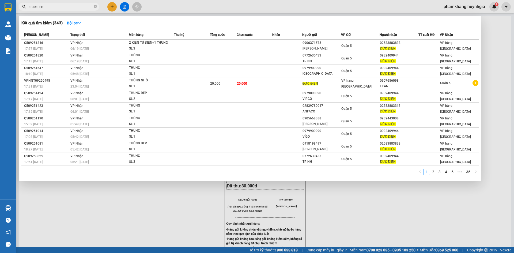
click at [48, 8] on input "duc dien" at bounding box center [60, 7] width 63 height 6
type input "d"
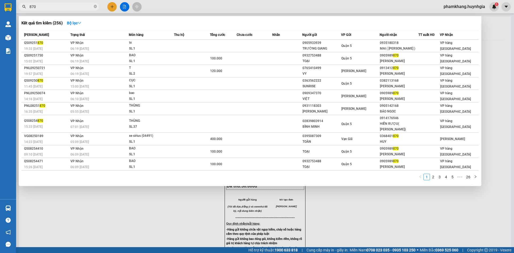
click at [42, 3] on span "870" at bounding box center [59, 7] width 80 height 8
click at [41, 6] on input "870" at bounding box center [60, 7] width 63 height 6
type input "8"
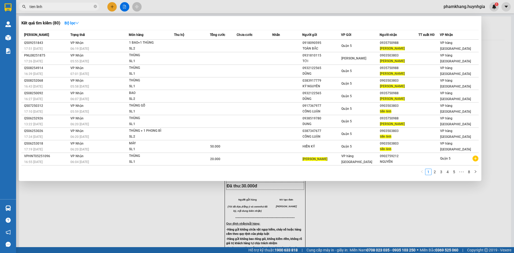
type input "tien linh"
click at [114, 8] on div at bounding box center [257, 126] width 514 height 253
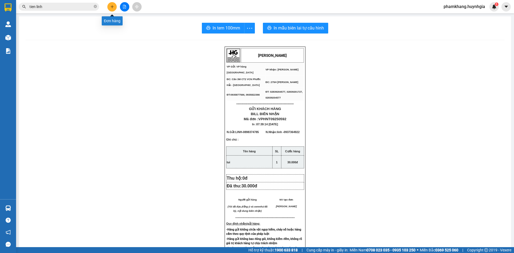
click at [114, 8] on button at bounding box center [111, 6] width 9 height 9
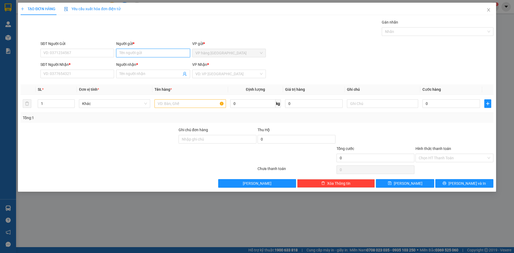
click at [119, 55] on input "Người gửi *" at bounding box center [153, 53] width 74 height 9
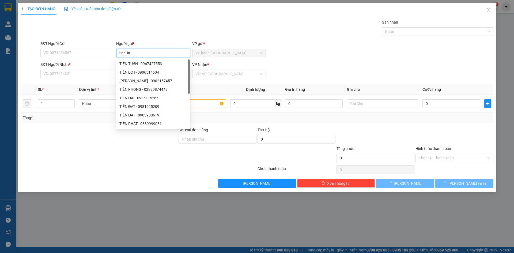
type input "tien linh"
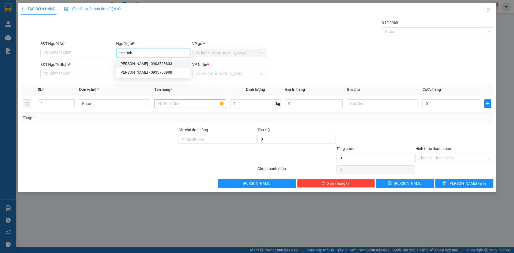
click at [160, 63] on div "TIẾN LINH - 0903503803" at bounding box center [152, 64] width 67 height 6
type input "0903503803"
type input "TIẾN LINH"
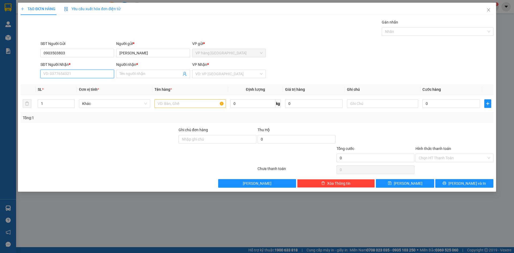
click at [83, 77] on input "SĐT Người Nhận *" at bounding box center [77, 74] width 74 height 9
click at [126, 75] on input "Người nhận *" at bounding box center [150, 74] width 62 height 6
click at [98, 77] on input "SĐT Người Nhận *" at bounding box center [77, 74] width 74 height 9
type input "0932122565"
click at [88, 85] on div "0932122565 - DŨNG" at bounding box center [77, 85] width 67 height 6
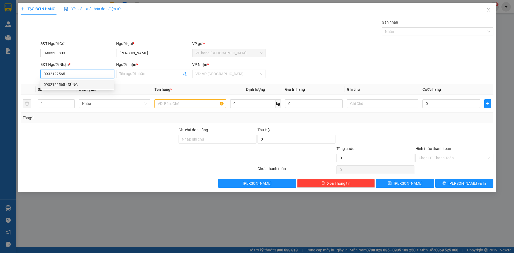
type input "DŨNG"
type input "0932122565"
click at [175, 104] on input "text" at bounding box center [190, 103] width 71 height 9
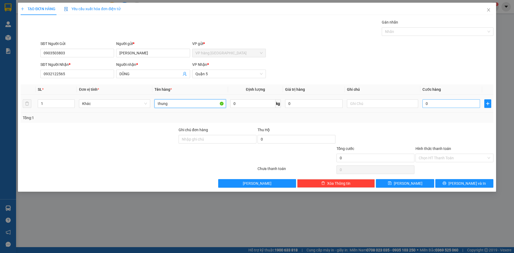
type input "thung"
click at [454, 107] on input "0" at bounding box center [452, 103] width 58 height 9
type input "3"
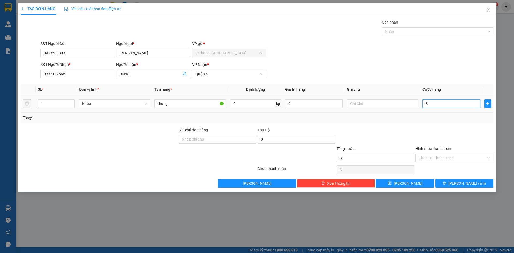
type input "30"
type input "30.000"
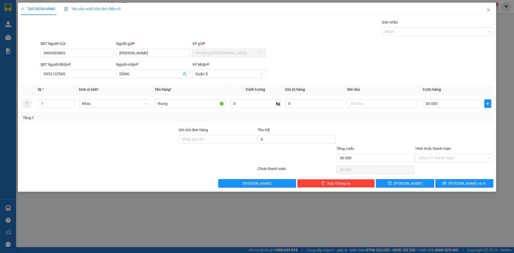
click at [374, 150] on div "Tổng cước" at bounding box center [376, 150] width 78 height 8
click at [444, 154] on div "Chọn HT Thanh Toán" at bounding box center [455, 158] width 78 height 9
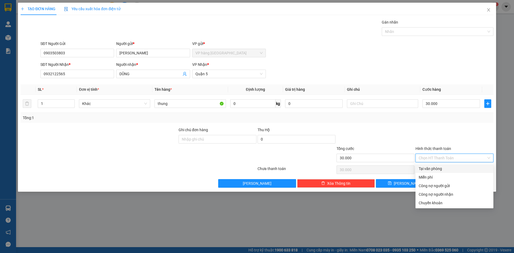
click at [453, 166] on div "Tại văn phòng" at bounding box center [455, 169] width 72 height 6
type input "0"
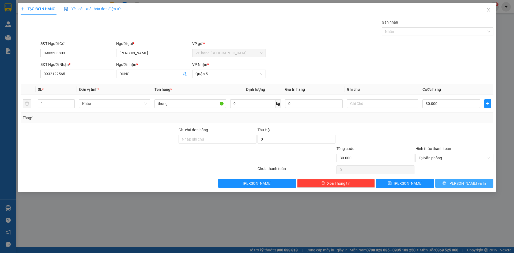
click at [461, 186] on span "Lưu và In" at bounding box center [468, 184] width 38 height 6
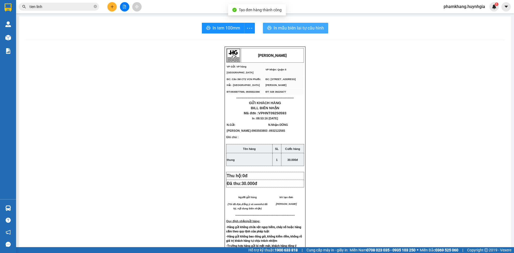
click at [286, 28] on span "In mẫu biên lai tự cấu hình" at bounding box center [299, 28] width 50 height 7
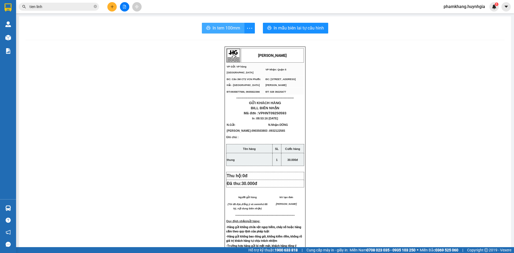
click at [219, 29] on span "In tem 100mm" at bounding box center [227, 28] width 28 height 7
click at [61, 6] on input "tien linh" at bounding box center [60, 7] width 63 height 6
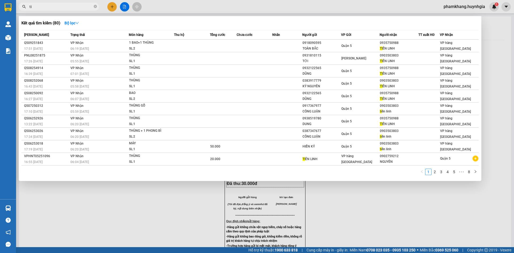
type input "t"
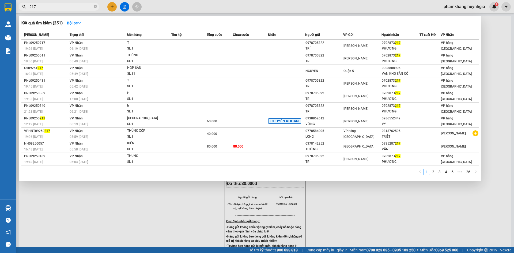
click at [49, 5] on input "217" at bounding box center [60, 7] width 63 height 6
type input "2"
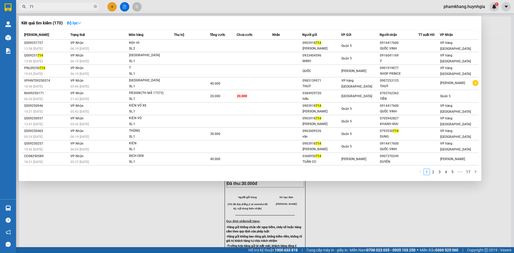
type input "7"
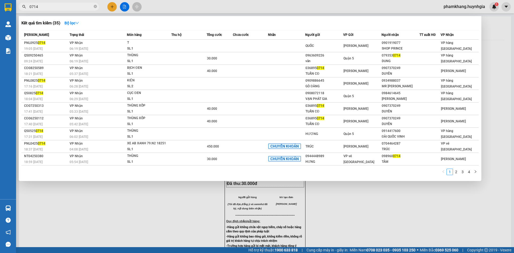
click at [48, 6] on input "0714" at bounding box center [60, 7] width 63 height 6
type input "0"
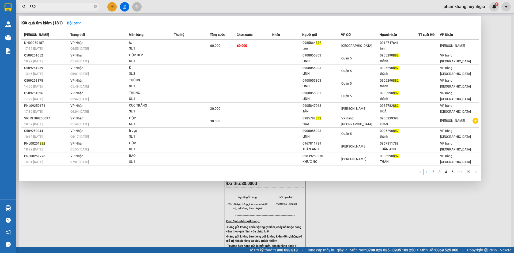
click at [44, 6] on input "882" at bounding box center [60, 7] width 63 height 6
type input "8"
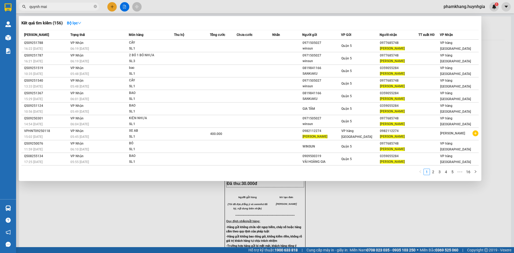
click at [66, 8] on input "quynh mai" at bounding box center [60, 7] width 63 height 6
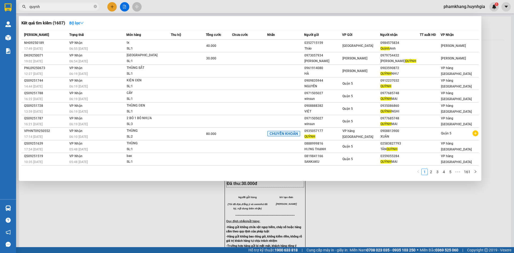
click at [46, 8] on input "quynh" at bounding box center [60, 7] width 63 height 6
type input "q"
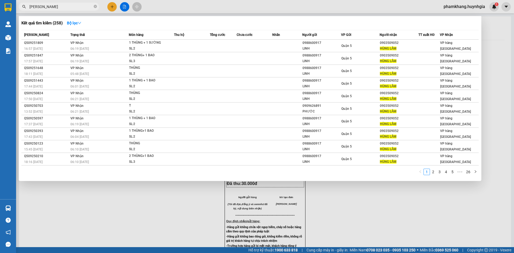
click at [61, 4] on input "hung lam" at bounding box center [60, 7] width 63 height 6
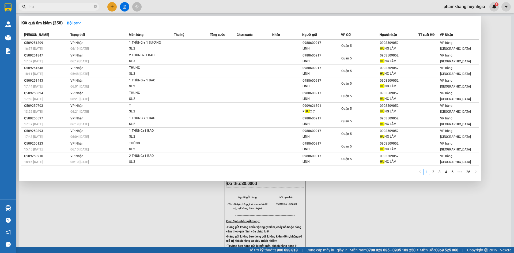
type input "h"
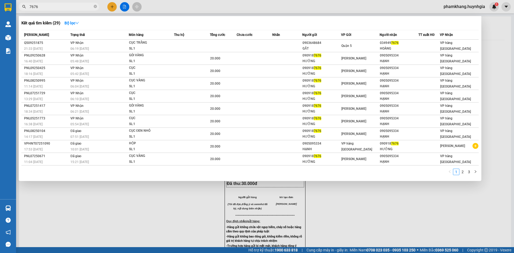
click at [50, 10] on span "7676" at bounding box center [59, 7] width 80 height 8
click at [40, 8] on input "7676" at bounding box center [60, 7] width 63 height 6
type input "7"
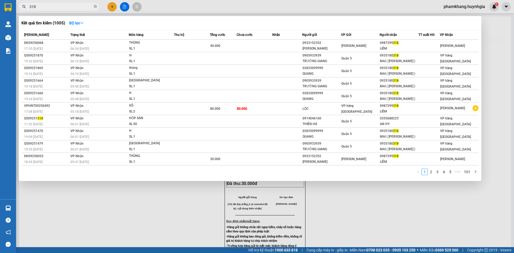
drag, startPoint x: 431, startPoint y: 174, endPoint x: 432, endPoint y: 170, distance: 4.1
click at [431, 174] on link "2" at bounding box center [431, 172] width 6 height 6
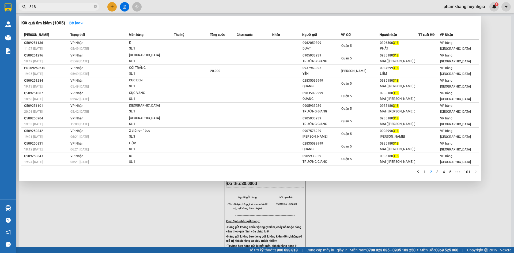
click at [47, 8] on input "318" at bounding box center [60, 7] width 63 height 6
type input "3"
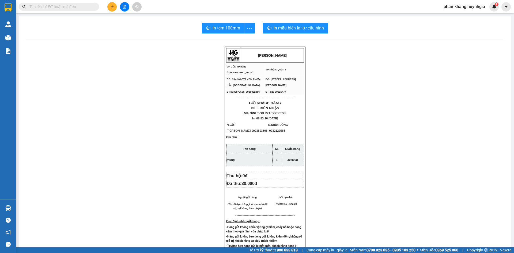
click at [47, 8] on input "text" at bounding box center [60, 7] width 63 height 6
type input "m"
click at [47, 8] on input "m" at bounding box center [60, 7] width 63 height 6
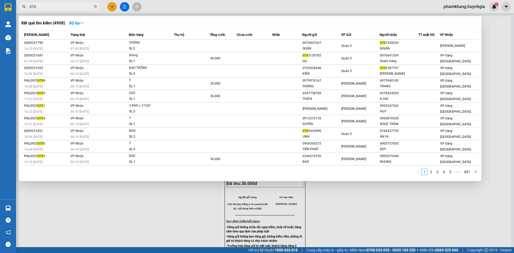
click at [44, 3] on span "070" at bounding box center [59, 7] width 80 height 8
click at [40, 7] on input "070" at bounding box center [60, 7] width 63 height 6
type input "0"
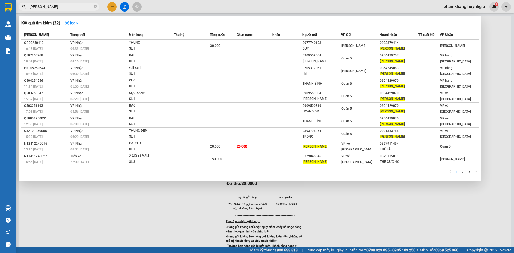
click at [456, 174] on link "1" at bounding box center [457, 172] width 6 height 6
click at [462, 172] on link "2" at bounding box center [463, 172] width 6 height 6
click at [56, 9] on input "minh hien" at bounding box center [60, 7] width 63 height 6
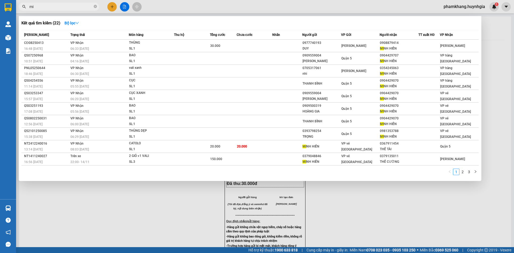
type input "m"
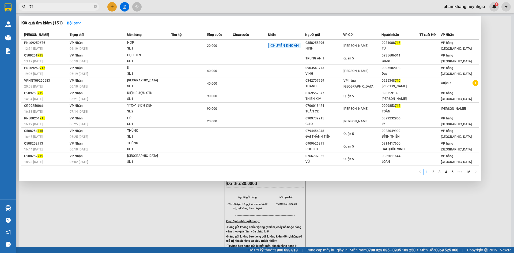
type input "7"
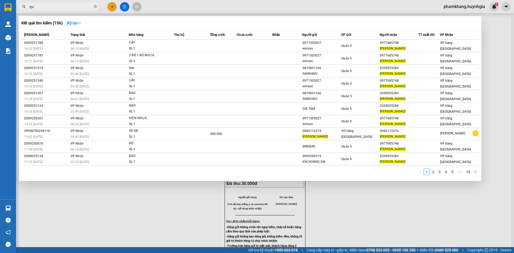
type input "q"
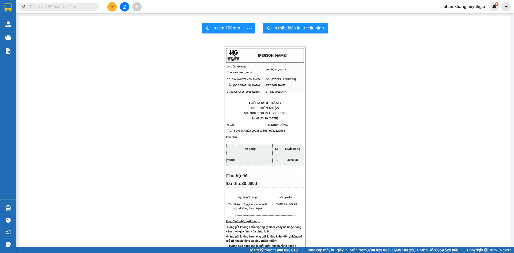
click at [113, 6] on icon "plus" at bounding box center [112, 7] width 4 height 4
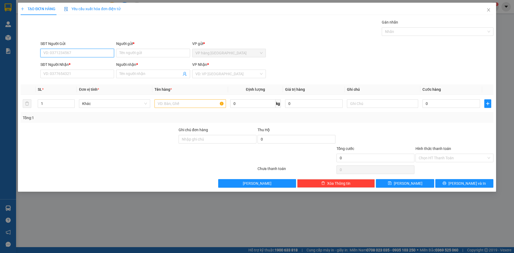
click at [89, 56] on input "SĐT Người Gửi" at bounding box center [77, 53] width 74 height 9
click at [61, 53] on input "0905216199" at bounding box center [77, 53] width 74 height 9
type input "0905216149"
click at [80, 63] on div "0905216149 - YẾN" at bounding box center [77, 64] width 67 height 6
type input "YẾN"
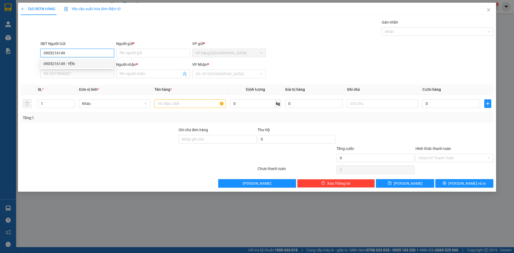
type input "0908124122"
type input "LAN"
type input "0905216149"
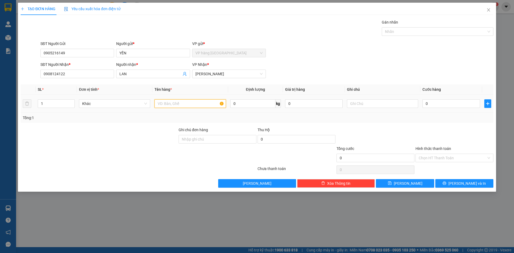
drag, startPoint x: 188, startPoint y: 106, endPoint x: 185, endPoint y: 103, distance: 3.6
click at [188, 105] on input "text" at bounding box center [190, 103] width 71 height 9
type input "gói đỏ"
click at [448, 101] on input "0" at bounding box center [452, 103] width 58 height 9
type input "2"
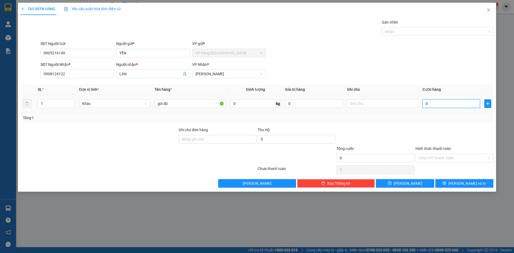
type input "2"
type input "20"
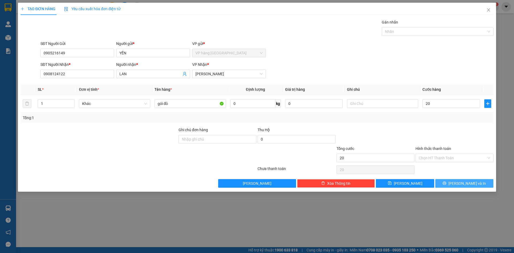
type input "20.000"
click at [477, 183] on button "Lưu và In" at bounding box center [465, 183] width 58 height 9
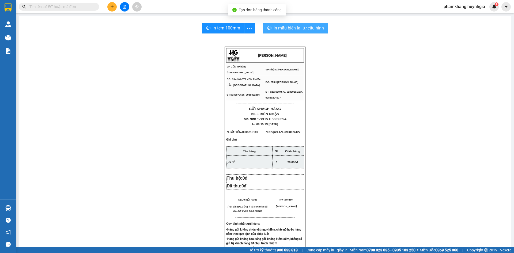
click at [302, 28] on span "In mẫu biên lai tự cấu hình" at bounding box center [299, 28] width 50 height 7
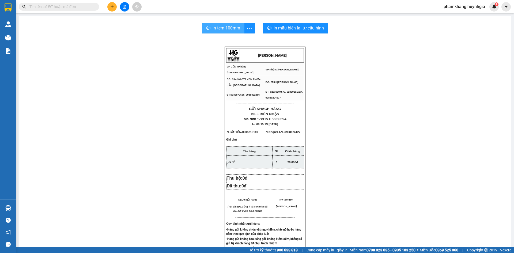
click at [230, 28] on span "In tem 100mm" at bounding box center [227, 28] width 28 height 7
click at [80, 8] on input "text" at bounding box center [60, 7] width 63 height 6
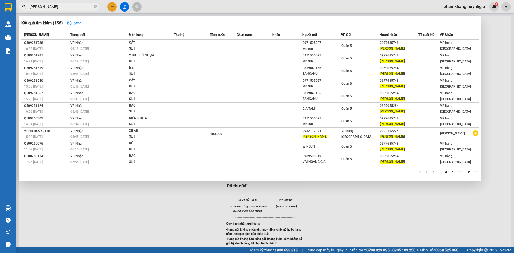
click at [78, 9] on input "quỳnh mai" at bounding box center [60, 7] width 63 height 6
click at [77, 9] on input "quỳnh mai" at bounding box center [60, 7] width 63 height 6
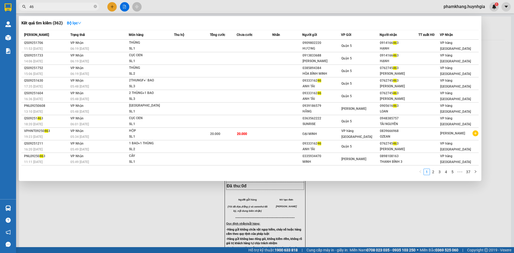
type input "4"
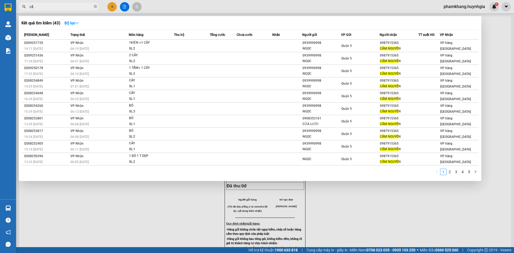
type input "c"
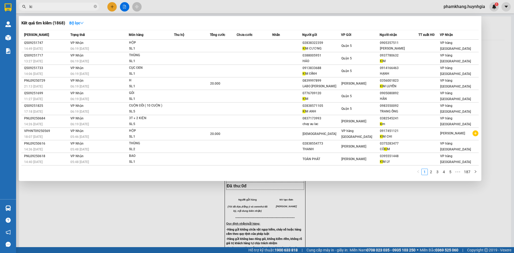
type input "k"
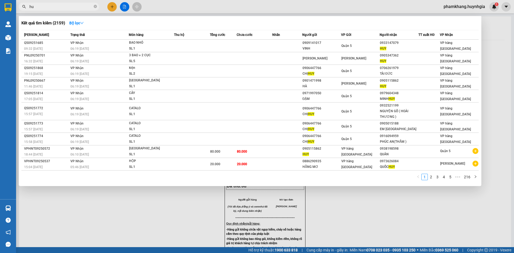
type input "h"
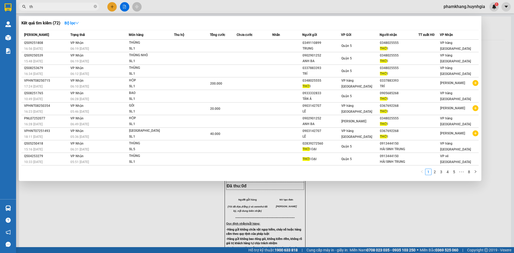
type input "t"
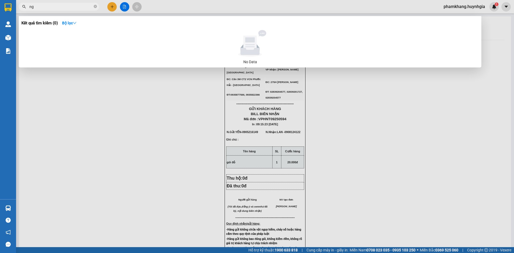
type input "n"
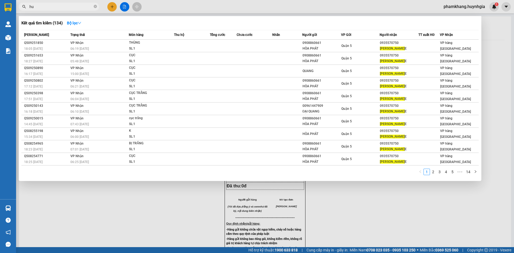
type input "h"
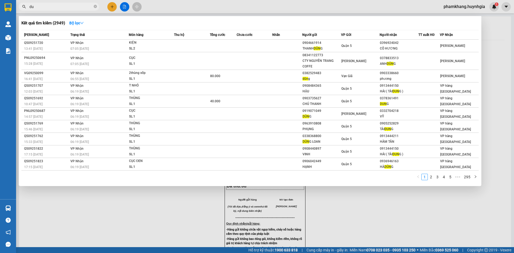
type input "d"
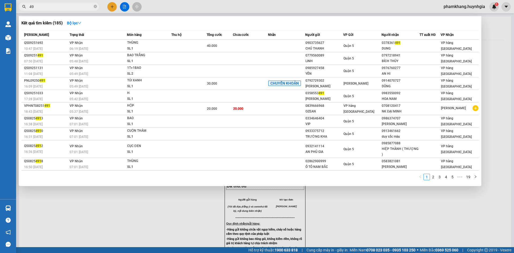
type input "4"
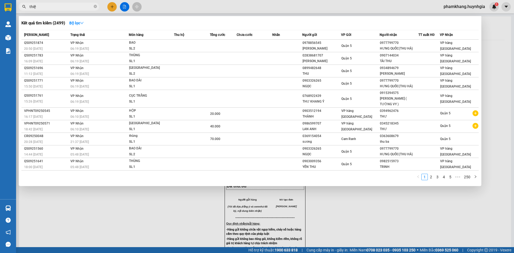
type input "thiện"
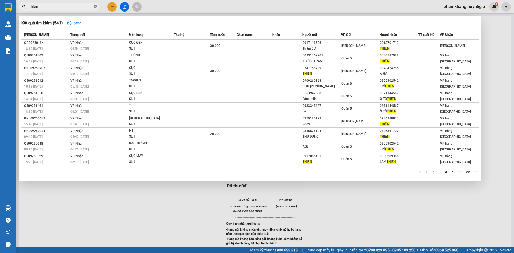
click at [95, 7] on icon "close-circle" at bounding box center [95, 6] width 3 height 3
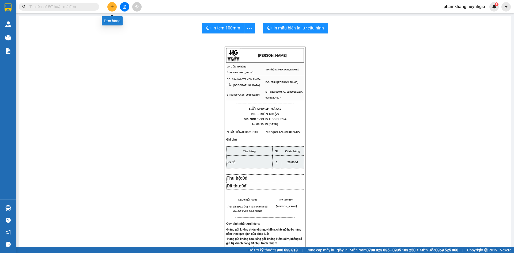
click at [111, 6] on icon "plus" at bounding box center [112, 7] width 4 height 4
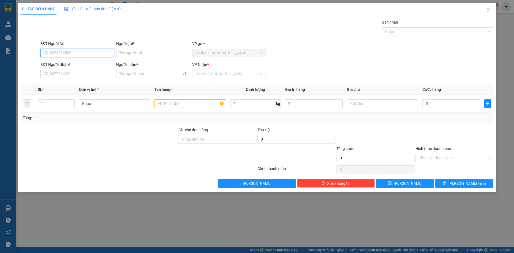
click at [83, 54] on input "SĐT Người Gửi" at bounding box center [77, 53] width 74 height 9
type input "0905142186"
click at [87, 64] on div "0905142186 - TÂM KIẾN XANH( BẢO NGỌC)" at bounding box center [89, 64] width 91 height 6
type input "TÂM KIẾN XANH( BẢO NGỌC)"
type input "0902901039"
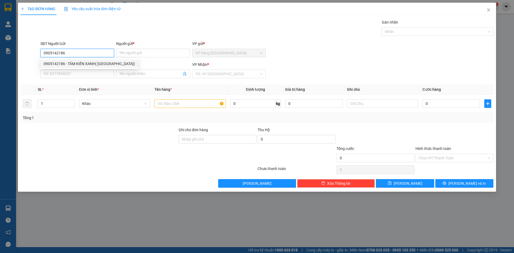
type input "TÂN NHƯ Ý"
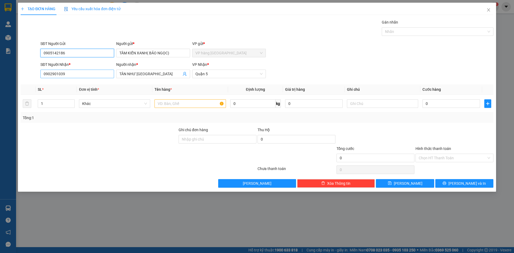
type input "0905142186"
click at [92, 74] on input "0902901039" at bounding box center [77, 74] width 74 height 9
type input "0"
type input "0837894488"
type input "sankaku"
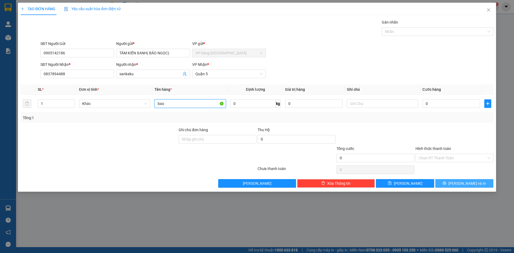
type input "bao"
click at [473, 182] on span "Lưu và In" at bounding box center [468, 184] width 38 height 6
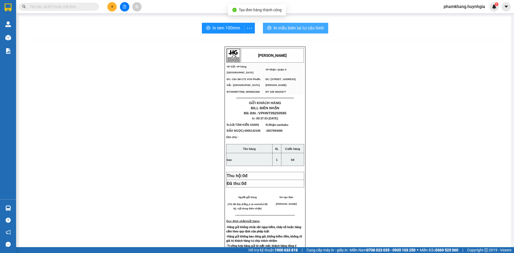
click at [304, 27] on span "In mẫu biên lai tự cấu hình" at bounding box center [299, 28] width 50 height 7
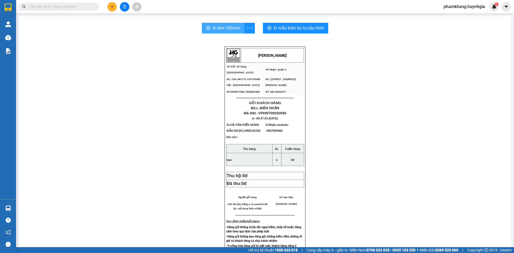
click at [219, 28] on span "In tem 100mm" at bounding box center [227, 28] width 28 height 7
click at [73, 8] on input "text" at bounding box center [60, 7] width 63 height 6
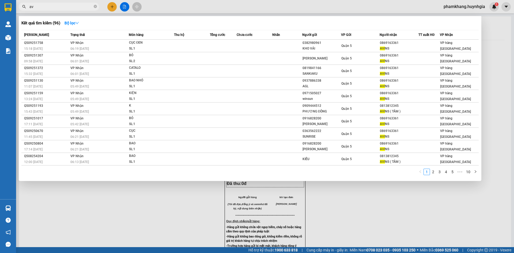
type input "a"
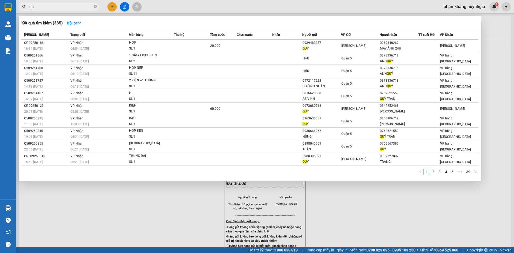
type input "q"
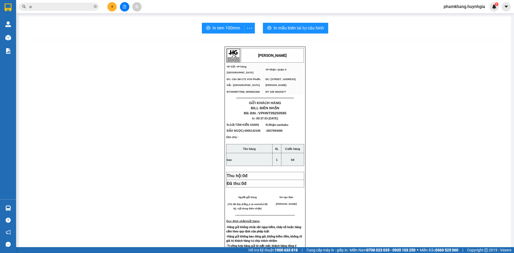
type input "o"
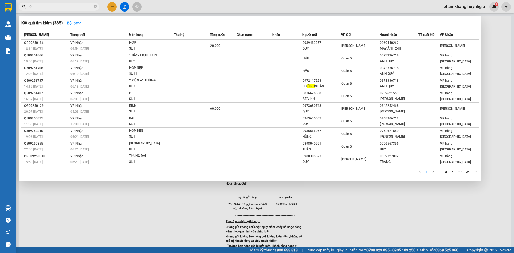
type input "ô"
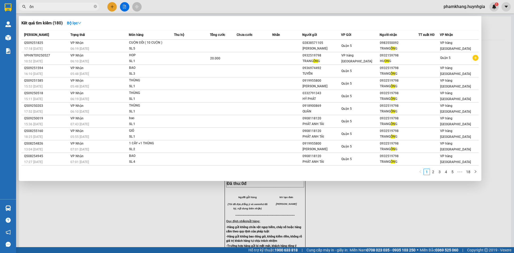
type input "ố"
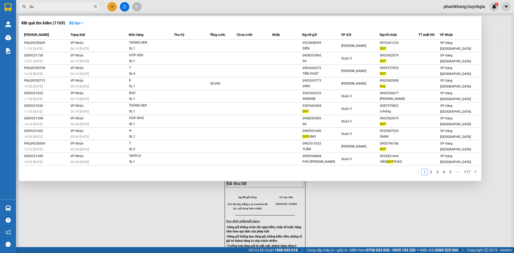
type input "d"
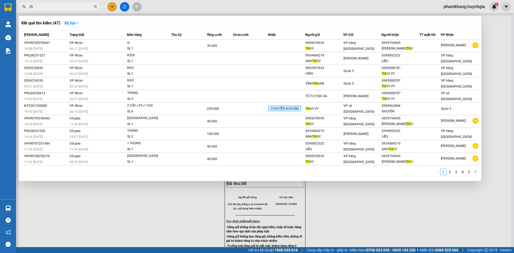
type input "t"
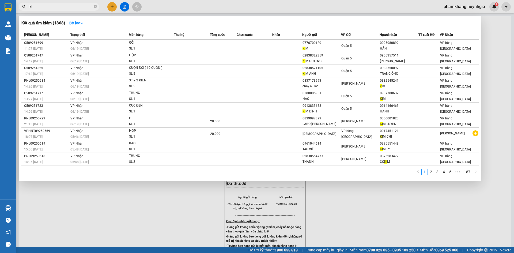
type input "k"
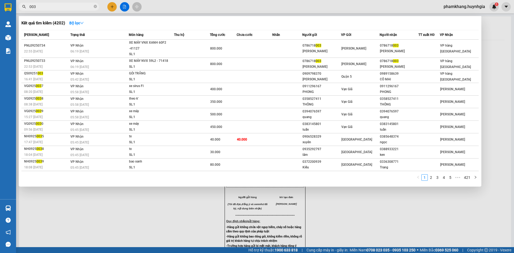
click at [48, 9] on input "003" at bounding box center [60, 7] width 63 height 6
type input "0"
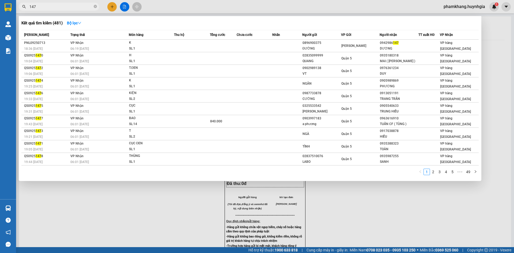
type input "147"
click at [111, 8] on div at bounding box center [257, 126] width 514 height 253
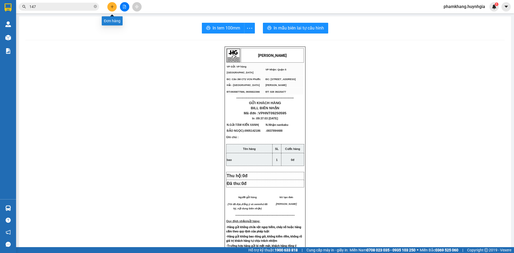
click at [111, 8] on icon "plus" at bounding box center [112, 7] width 4 height 4
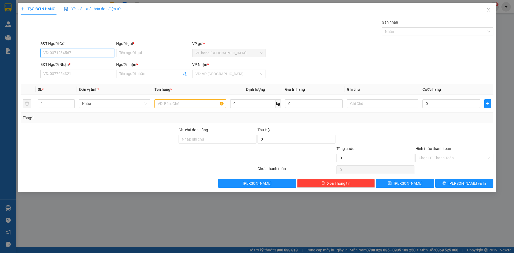
click at [103, 53] on input "SĐT Người Gửi" at bounding box center [77, 53] width 74 height 9
type input "0934143175"
click at [133, 51] on input "Người gửi *" at bounding box center [153, 53] width 74 height 9
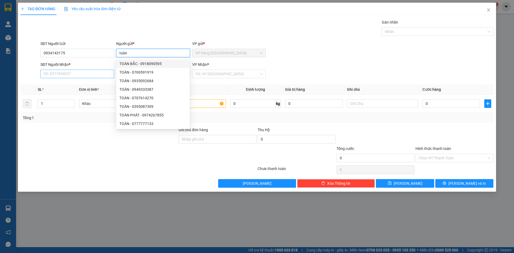
type input "toàn"
click at [85, 77] on input "SĐT Người Nhận *" at bounding box center [77, 74] width 74 height 9
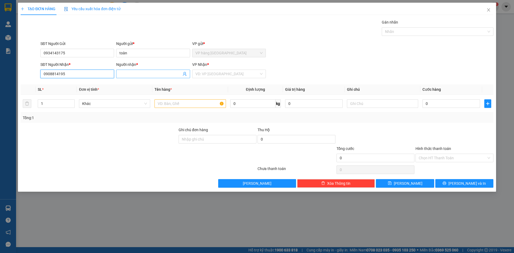
type input "0908814195"
click at [129, 74] on input "Người nhận *" at bounding box center [150, 74] width 62 height 6
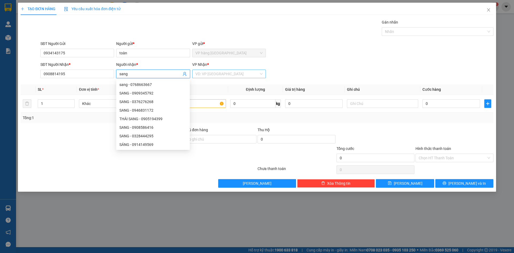
type input "sang"
click at [211, 74] on input "search" at bounding box center [227, 74] width 63 height 8
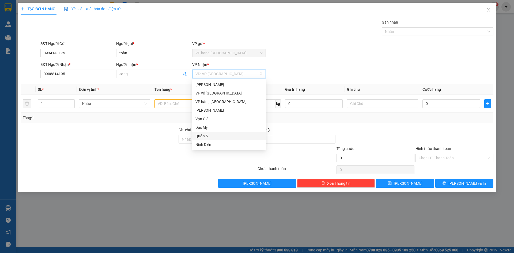
click at [220, 137] on div "Quận 5" at bounding box center [229, 136] width 67 height 6
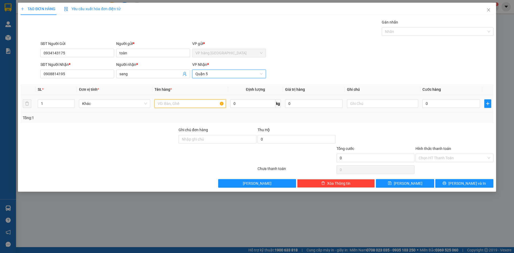
click at [165, 105] on input "text" at bounding box center [190, 103] width 71 height 9
type input "hop"
click at [443, 107] on input "0" at bounding box center [452, 103] width 58 height 9
type input "2"
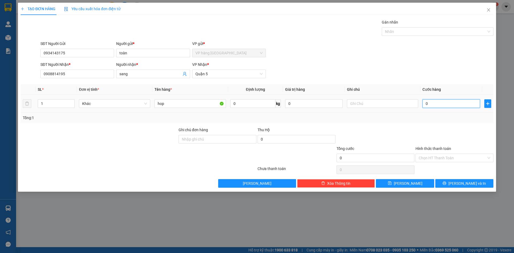
type input "2"
type input "20"
type input "20.000"
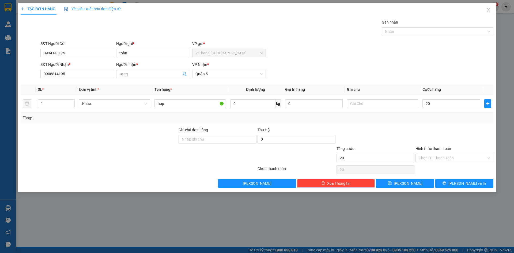
type input "20.000"
click at [372, 140] on div at bounding box center [375, 136] width 79 height 19
click at [461, 159] on input "Hình thức thanh toán" at bounding box center [453, 158] width 68 height 8
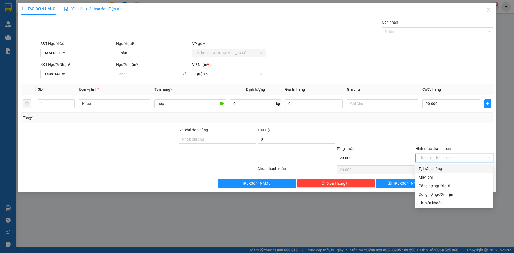
click at [462, 166] on div "Tại văn phòng" at bounding box center [455, 168] width 78 height 9
type input "0"
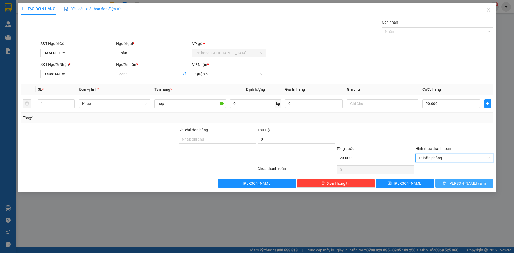
click at [463, 182] on span "Lưu và In" at bounding box center [468, 184] width 38 height 6
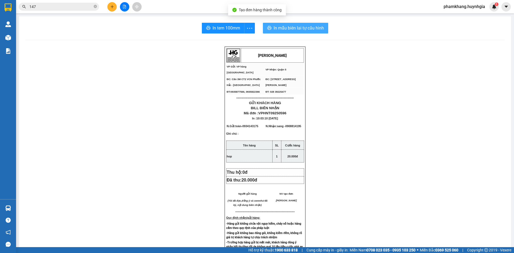
click at [283, 29] on span "In mẫu biên lai tự cấu hình" at bounding box center [299, 28] width 50 height 7
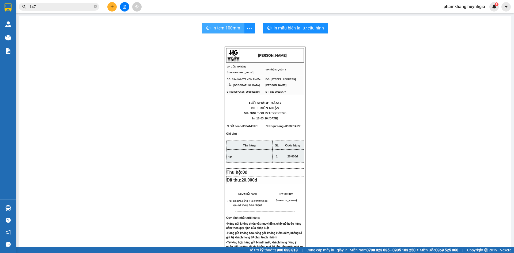
click at [219, 31] on span "In tem 100mm" at bounding box center [227, 28] width 28 height 7
click at [56, 9] on input "147" at bounding box center [60, 7] width 63 height 6
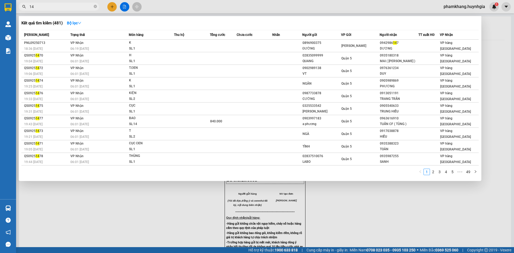
type input "1"
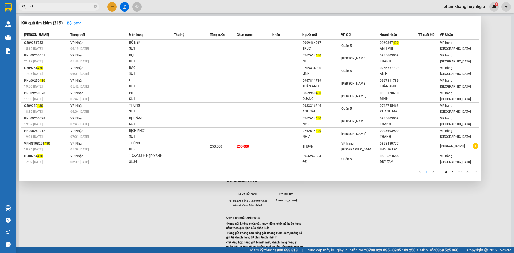
type input "4"
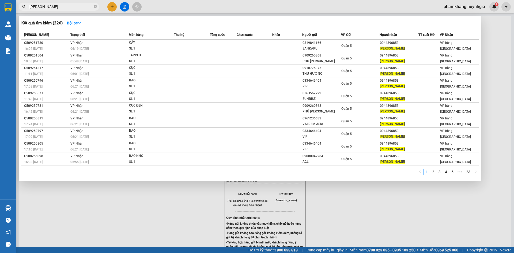
type input "mạnh hùng"
click at [112, 10] on div at bounding box center [257, 126] width 514 height 253
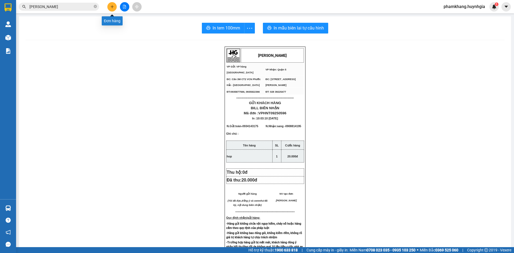
click at [112, 10] on button at bounding box center [111, 6] width 9 height 9
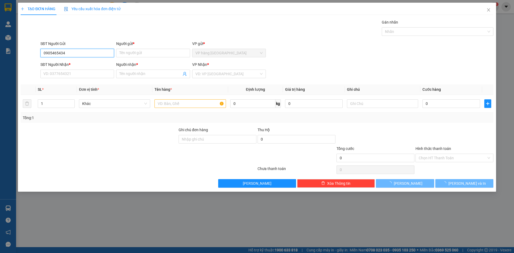
type input "0905142186"
type input "TÂM KIẾN XANH( BẢO NGỌC)"
type input "0837894488"
type input "sankaku"
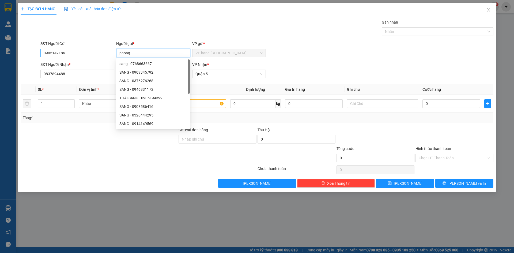
type input "phong"
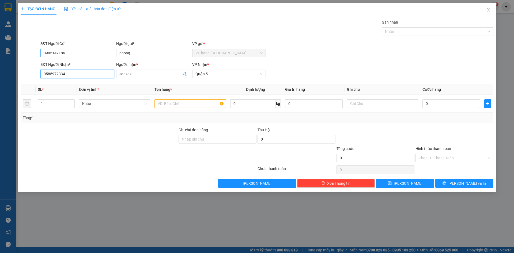
type input "0585972334"
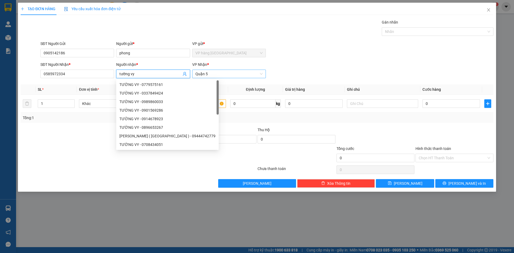
click at [219, 77] on span "Quận 5" at bounding box center [229, 74] width 67 height 8
type input "tường vy"
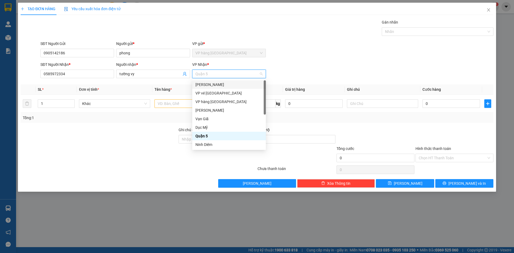
click at [217, 84] on div "Phạm Ngũ Lão" at bounding box center [229, 85] width 67 height 6
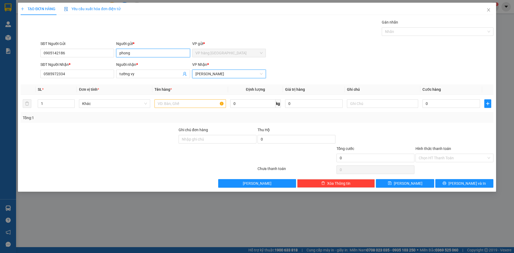
click at [135, 56] on input "phong" at bounding box center [153, 53] width 74 height 9
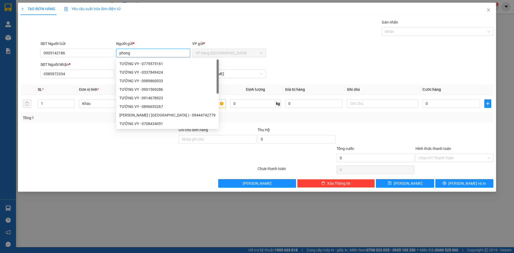
click at [135, 56] on input "phong" at bounding box center [153, 53] width 74 height 9
type input "PHONG"
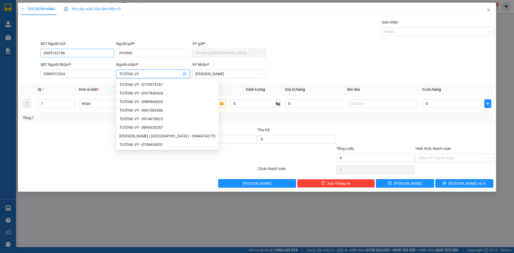
type input "TƯỜNG VY"
click at [81, 51] on input "0905142186" at bounding box center [77, 53] width 74 height 9
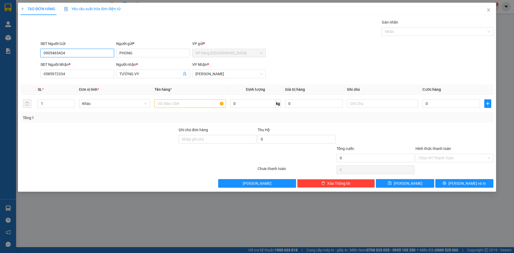
type input "0905465434"
click at [99, 40] on div "Transit Pickup Surcharge Ids Transit Deliver Surcharge Ids Transit Deliver Surc…" at bounding box center [257, 103] width 473 height 168
click at [186, 107] on input "text" at bounding box center [190, 103] width 71 height 9
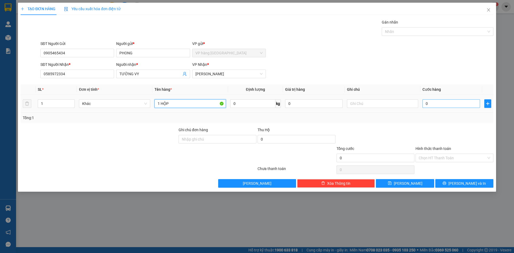
type input "1 HỘP"
click at [434, 106] on input "0" at bounding box center [452, 103] width 58 height 9
type input "2"
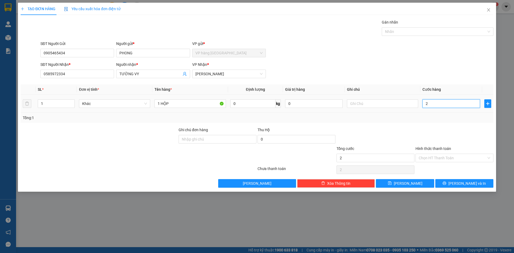
type input "20"
type input "20.000"
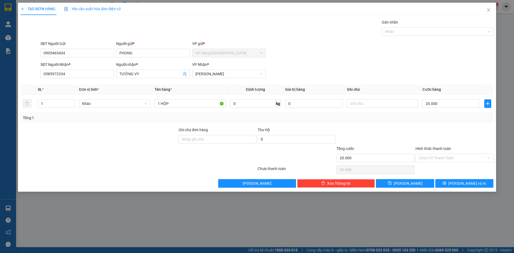
click at [437, 66] on div "SĐT Người Nhận * 0585972334 Người nhận * TƯỜNG VY VP Nhận * Phạm Ngũ Lão" at bounding box center [266, 71] width 455 height 19
click at [463, 160] on input "Hình thức thanh toán" at bounding box center [453, 158] width 68 height 8
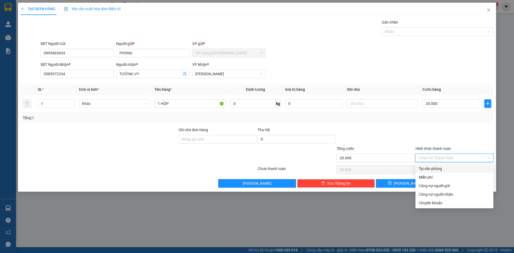
click at [459, 169] on div "Tại văn phòng" at bounding box center [455, 169] width 72 height 6
type input "0"
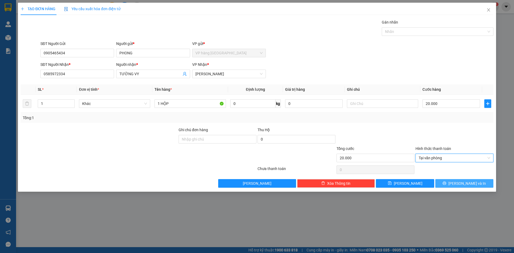
click at [463, 181] on span "Lưu và In" at bounding box center [468, 184] width 38 height 6
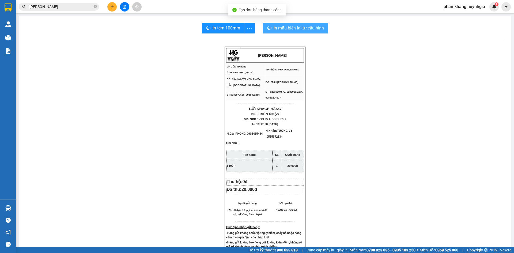
click at [305, 29] on span "In mẫu biên lai tự cấu hình" at bounding box center [299, 28] width 50 height 7
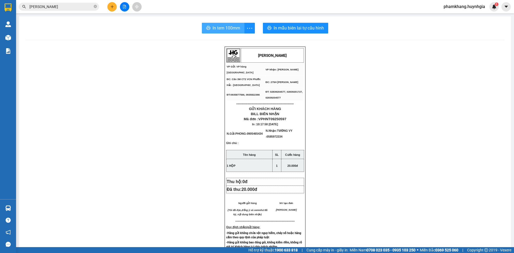
click at [215, 28] on span "In tem 100mm" at bounding box center [227, 28] width 28 height 7
click at [78, 8] on input "mạnh hùng" at bounding box center [60, 7] width 63 height 6
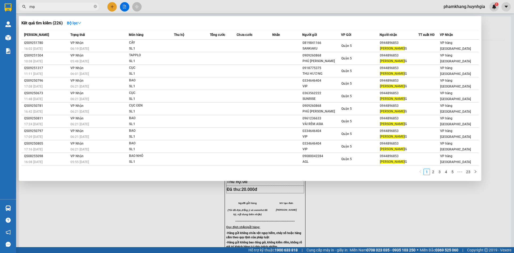
type input "m"
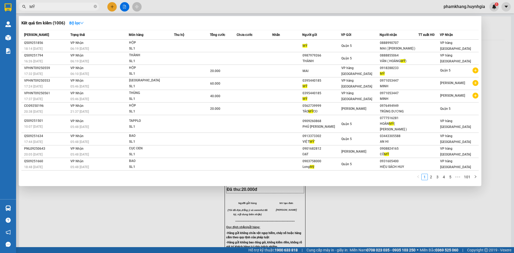
type input "M"
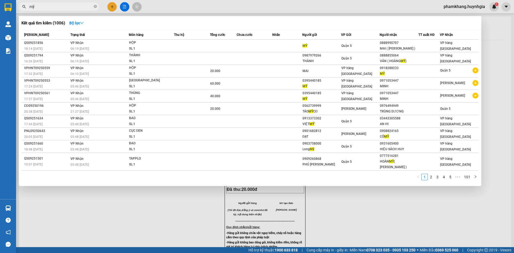
type input "m"
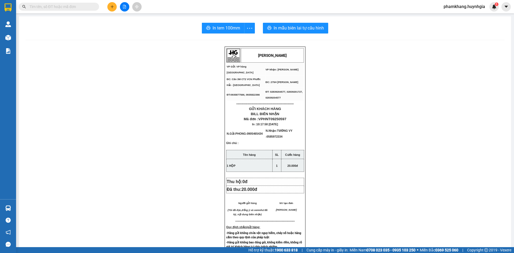
type input "m"
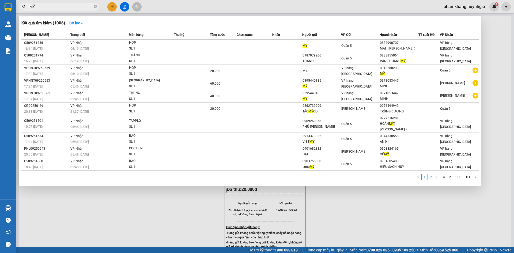
type input "MỸ"
click at [433, 174] on link "2" at bounding box center [431, 177] width 6 height 6
drag, startPoint x: 433, startPoint y: 173, endPoint x: 54, endPoint y: 4, distance: 414.7
click at [54, 4] on input "MỸ" at bounding box center [60, 7] width 63 height 6
type input "M"
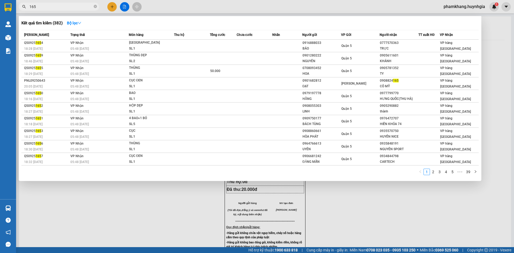
click at [41, 6] on input "165" at bounding box center [60, 7] width 63 height 6
type input "1"
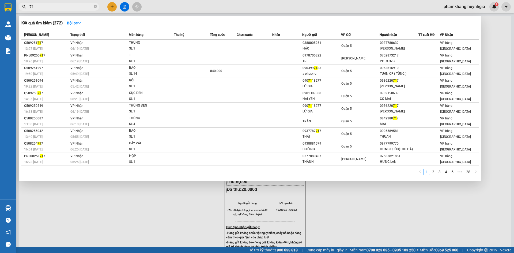
type input "7"
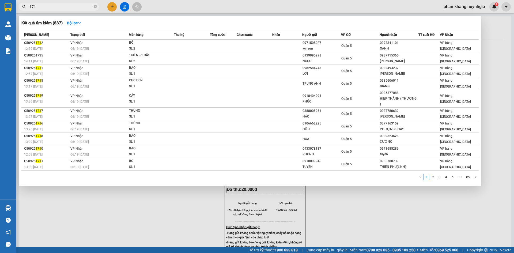
click at [41, 6] on input "171" at bounding box center [60, 7] width 63 height 6
type input "1"
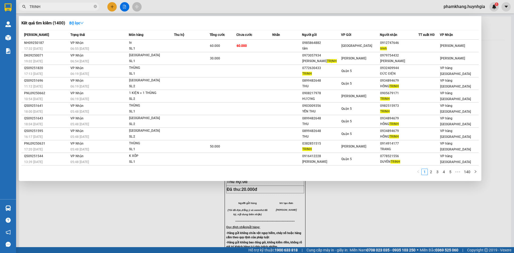
click at [50, 4] on input "TRINH" at bounding box center [60, 7] width 63 height 6
click at [49, 5] on input "TRINH" at bounding box center [60, 7] width 63 height 6
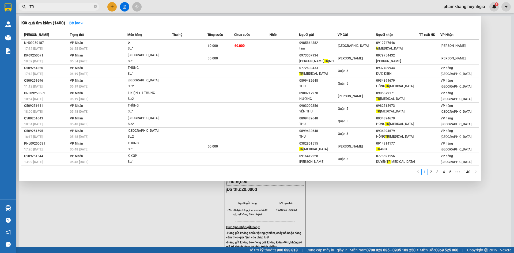
type input "T"
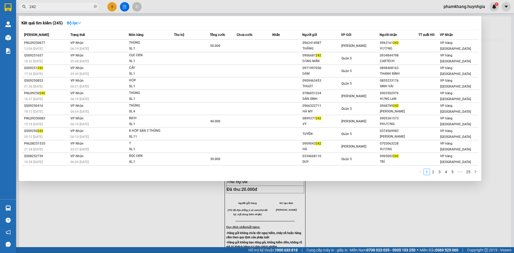
click at [44, 8] on input "242" at bounding box center [60, 7] width 63 height 6
click at [54, 6] on input "242" at bounding box center [60, 7] width 63 height 6
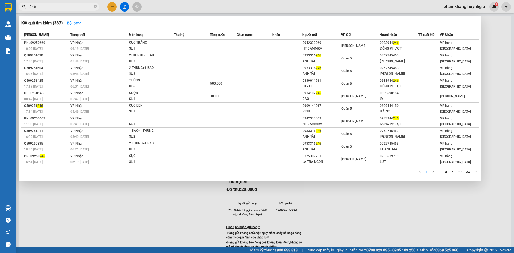
click at [49, 8] on input "246" at bounding box center [60, 7] width 63 height 6
type input "2"
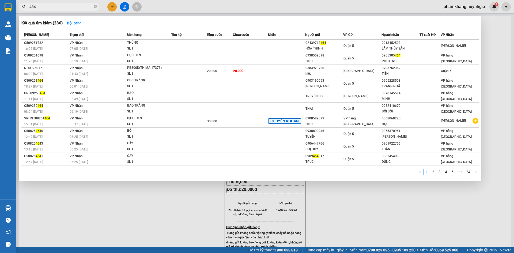
type input "464"
click at [116, 6] on div at bounding box center [257, 126] width 514 height 253
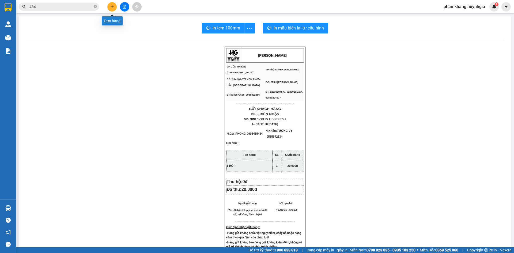
click at [116, 6] on button at bounding box center [111, 6] width 9 height 9
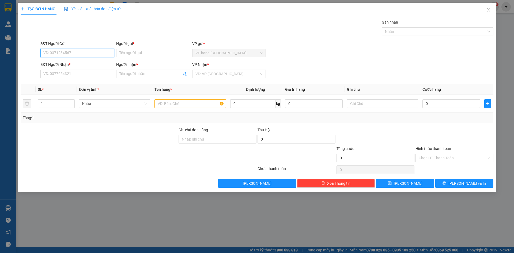
click at [84, 54] on input "SĐT Người Gửi" at bounding box center [77, 53] width 74 height 9
type input "0985510487"
click at [86, 64] on div "0985510487 - NGHUYỆT" at bounding box center [77, 64] width 67 height 6
type input "NGHUYỆT"
type input "0932498025"
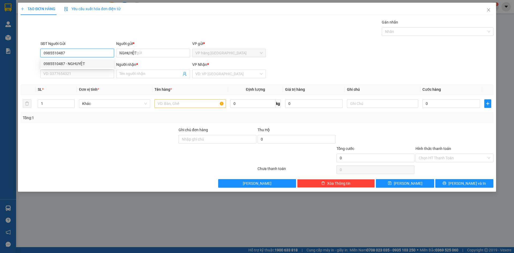
type input "ÁNH CHƯƠNG"
type input "0985510487"
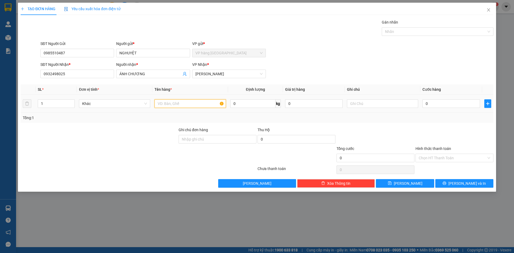
click at [165, 107] on input "text" at bounding box center [190, 103] width 71 height 9
type input "THUNG"
click at [434, 104] on input "0" at bounding box center [452, 103] width 58 height 9
type input "3"
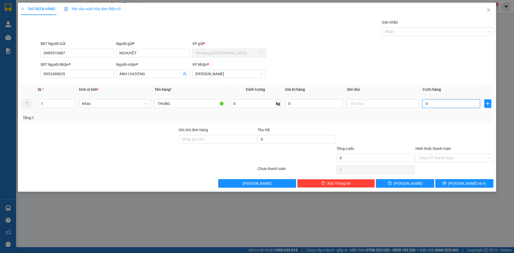
type input "3"
type input "30"
type input "30.000"
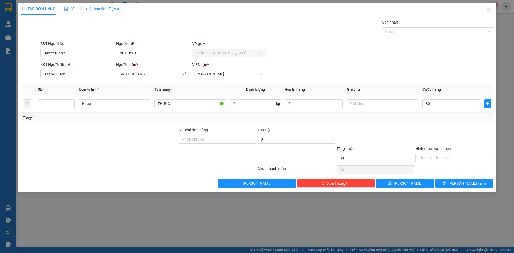
type input "30.000"
click at [369, 148] on div "Tổng cước" at bounding box center [376, 150] width 78 height 8
click at [463, 182] on span "Lưu và In" at bounding box center [468, 184] width 38 height 6
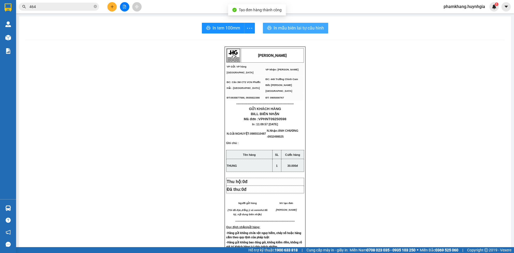
click at [286, 26] on span "In mẫu biên lai tự cấu hình" at bounding box center [299, 28] width 50 height 7
click at [293, 27] on span "In mẫu biên lai tự cấu hình" at bounding box center [299, 28] width 50 height 7
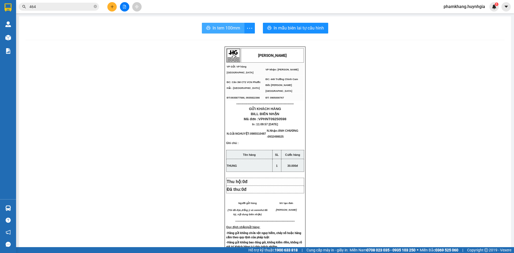
click at [218, 31] on span "In tem 100mm" at bounding box center [227, 28] width 28 height 7
click at [60, 2] on div "Kết quả tìm kiếm ( 236 ) Bộ lọc Mã ĐH Trạng thái Món hàng Thu hộ Tổng cước Chưa…" at bounding box center [52, 6] width 104 height 9
click at [39, 7] on input "464" at bounding box center [60, 7] width 63 height 6
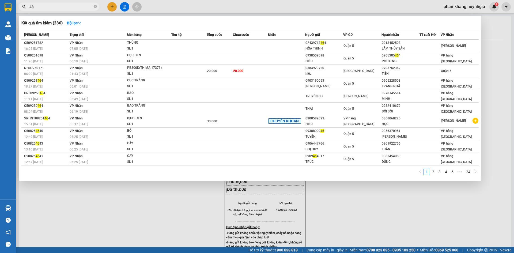
type input "4"
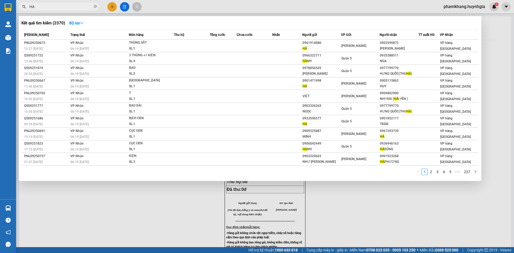
click at [36, 7] on input "HA" at bounding box center [60, 7] width 63 height 6
type input "H"
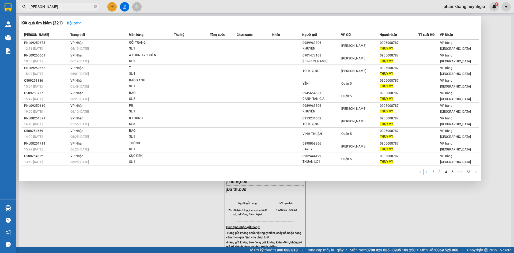
click at [53, 8] on input "THUY VY" at bounding box center [60, 7] width 63 height 6
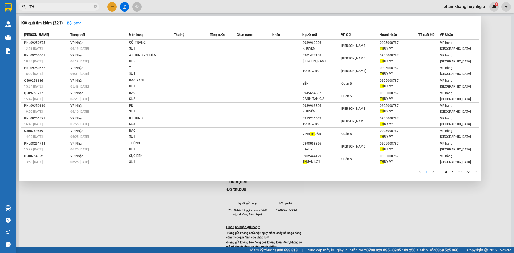
type input "T"
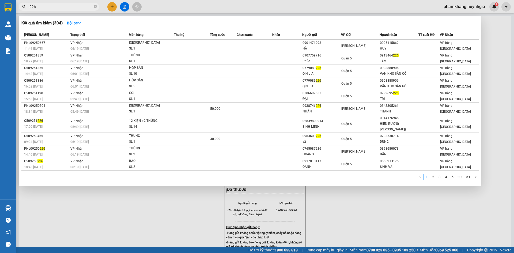
click at [63, 8] on input "226" at bounding box center [60, 7] width 63 height 6
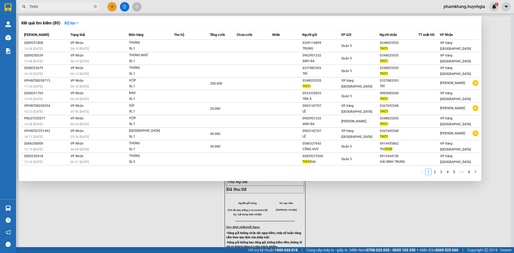
click at [112, 8] on div at bounding box center [257, 126] width 514 height 253
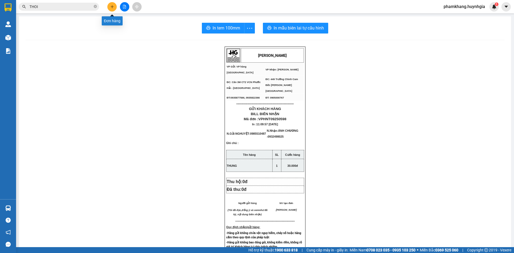
click at [112, 8] on icon "plus" at bounding box center [112, 7] width 4 height 4
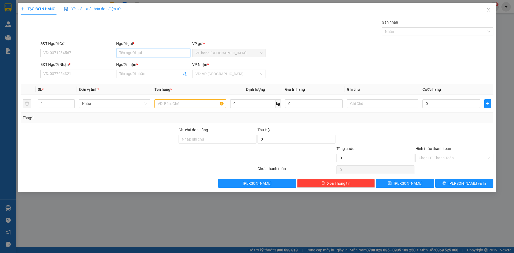
click at [124, 56] on input "Người gửi *" at bounding box center [153, 53] width 74 height 9
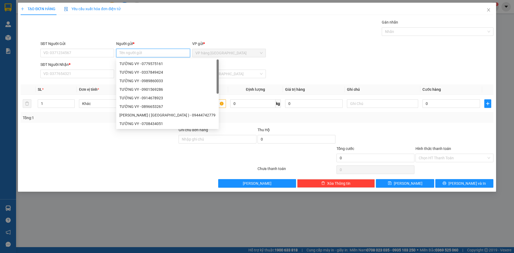
click at [124, 54] on input "Người gửi *" at bounding box center [153, 53] width 74 height 9
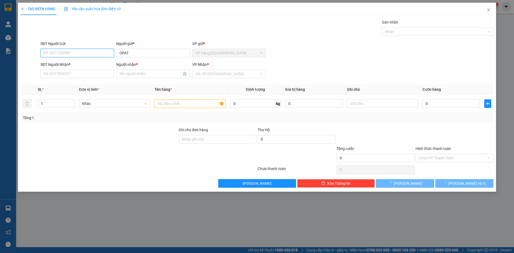
click at [98, 53] on input "SĐT Người Gửi" at bounding box center [77, 53] width 74 height 9
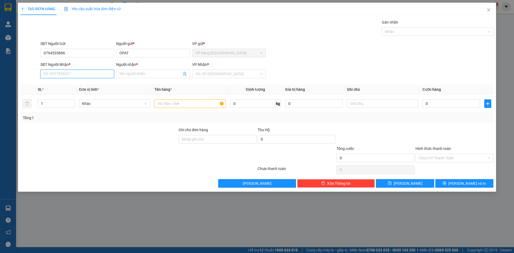
click at [81, 76] on input "SĐT Người Nhận *" at bounding box center [77, 74] width 74 height 9
click at [95, 77] on input "SĐT Người Nhận *" at bounding box center [77, 74] width 74 height 9
click at [124, 74] on input "Người nhận *" at bounding box center [150, 74] width 62 height 6
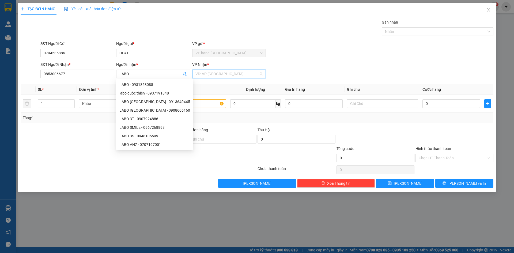
click at [209, 75] on input "search" at bounding box center [227, 74] width 63 height 8
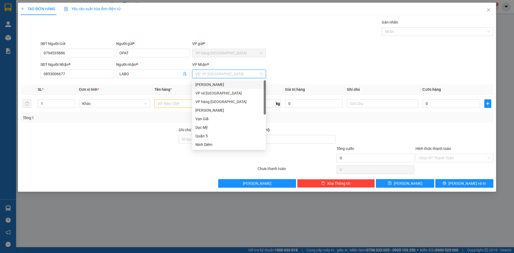
click at [215, 83] on div "Phạm Ngũ Lão" at bounding box center [229, 85] width 67 height 6
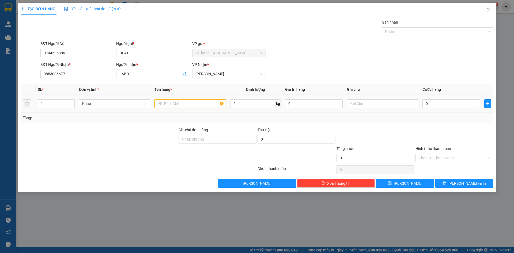
click at [163, 104] on input "text" at bounding box center [190, 103] width 71 height 9
click at [430, 105] on input "0" at bounding box center [452, 103] width 58 height 9
click at [371, 148] on div "Tổng cước" at bounding box center [376, 150] width 78 height 8
click at [467, 183] on span "Lưu và In" at bounding box center [468, 184] width 38 height 6
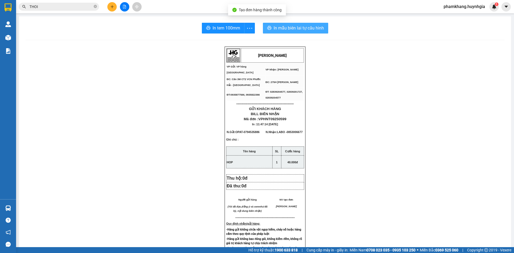
click at [291, 28] on span "In mẫu biên lai tự cấu hình" at bounding box center [299, 28] width 50 height 7
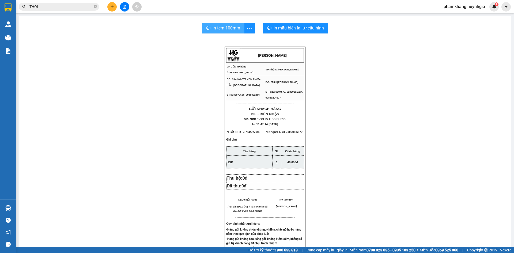
click at [217, 26] on span "In tem 100mm" at bounding box center [227, 28] width 28 height 7
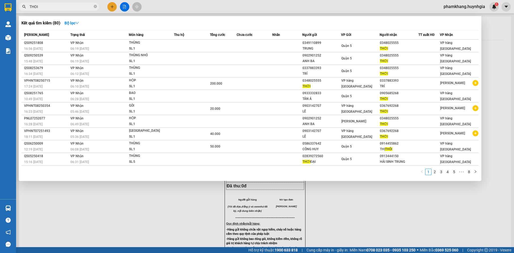
click at [52, 8] on input "THOI" at bounding box center [60, 7] width 63 height 6
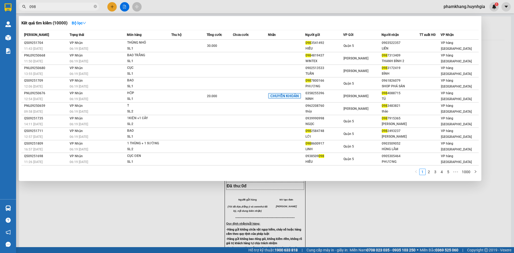
click at [50, 9] on input "098" at bounding box center [60, 7] width 63 height 6
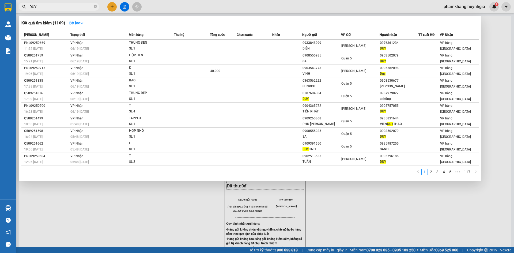
click at [49, 6] on input "DUY" at bounding box center [60, 7] width 63 height 6
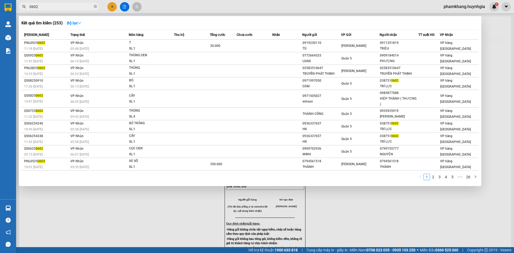
click at [61, 5] on input "0602" at bounding box center [60, 7] width 63 height 6
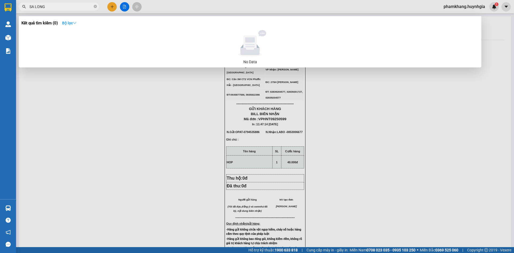
click at [76, 21] on icon "down" at bounding box center [75, 23] width 4 height 4
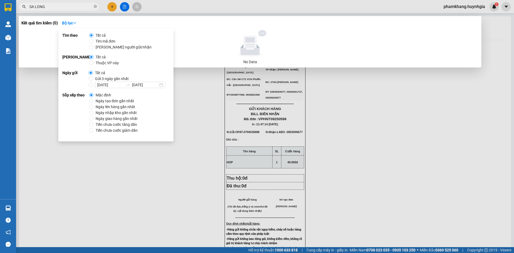
click at [102, 71] on span "Tất cả" at bounding box center [100, 73] width 14 height 6
click at [93, 71] on input "Tất cả" at bounding box center [91, 73] width 4 height 4
click at [63, 10] on span "SA LONG" at bounding box center [59, 7] width 80 height 8
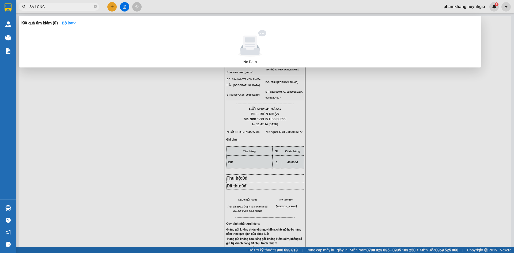
click at [53, 6] on input "SA LONG" at bounding box center [60, 7] width 63 height 6
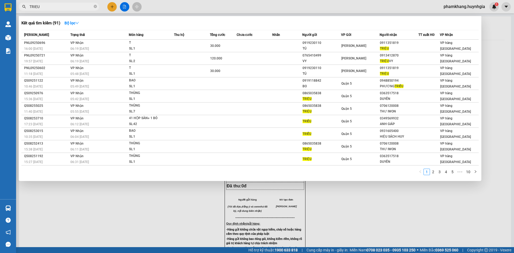
click at [46, 5] on input "TRIEU" at bounding box center [60, 7] width 63 height 6
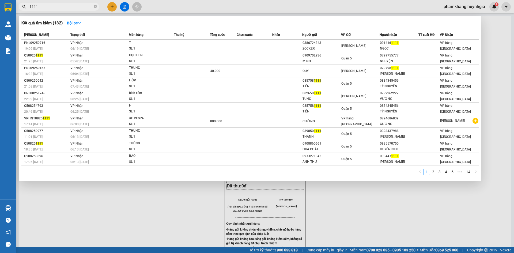
click at [47, 5] on input "1111" at bounding box center [60, 7] width 63 height 6
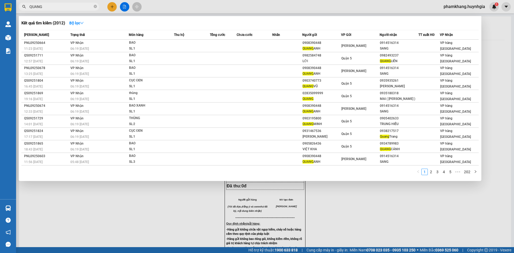
click at [54, 7] on input "QUANG" at bounding box center [60, 7] width 63 height 6
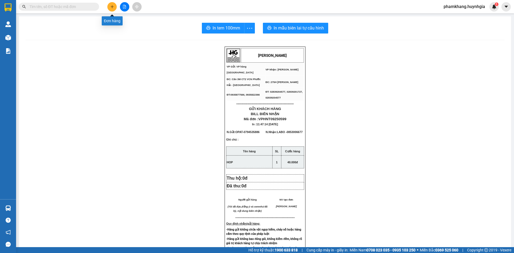
click at [110, 8] on icon "plus" at bounding box center [112, 7] width 4 height 4
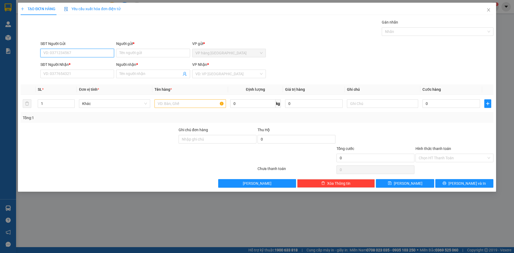
click at [99, 53] on input "SĐT Người Gửi" at bounding box center [77, 53] width 74 height 9
click at [101, 61] on div "0905252829 - TÀI DUNG" at bounding box center [77, 64] width 67 height 6
click at [182, 107] on input "text" at bounding box center [190, 103] width 71 height 9
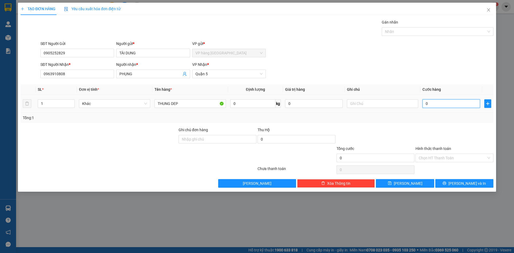
click at [449, 104] on input "0" at bounding box center [452, 103] width 58 height 9
click at [361, 146] on div "Tổng cước" at bounding box center [376, 150] width 78 height 8
click at [473, 183] on span "Lưu và In" at bounding box center [468, 184] width 38 height 6
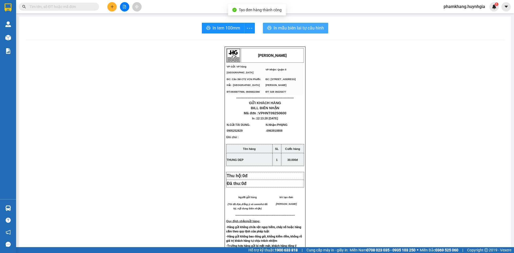
click at [287, 29] on span "In mẫu biên lai tự cấu hình" at bounding box center [299, 28] width 50 height 7
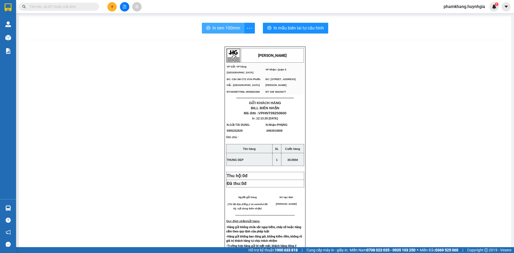
click at [216, 26] on span "In tem 100mm" at bounding box center [227, 28] width 28 height 7
